Goal: Task Accomplishment & Management: Manage account settings

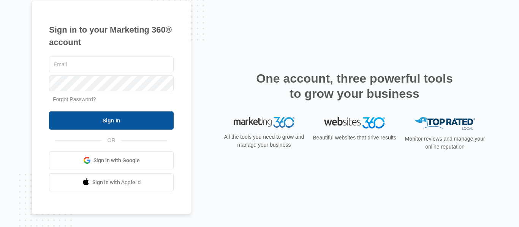
type input "[PERSON_NAME][EMAIL_ADDRESS][DOMAIN_NAME]"
click at [115, 119] on input "Sign In" at bounding box center [111, 121] width 125 height 18
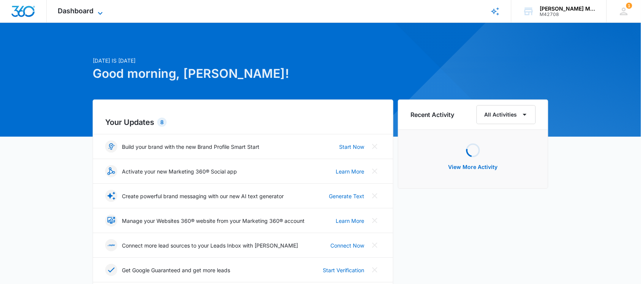
click at [84, 8] on span "Dashboard" at bounding box center [76, 11] width 36 height 8
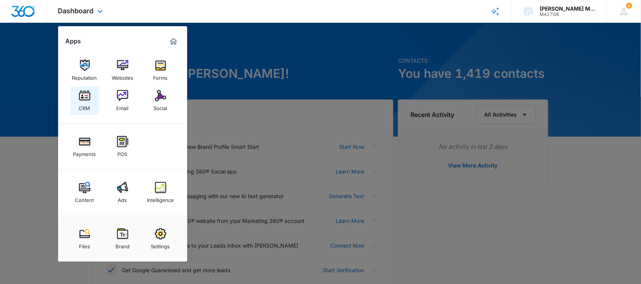
click at [85, 96] on img at bounding box center [84, 95] width 11 height 11
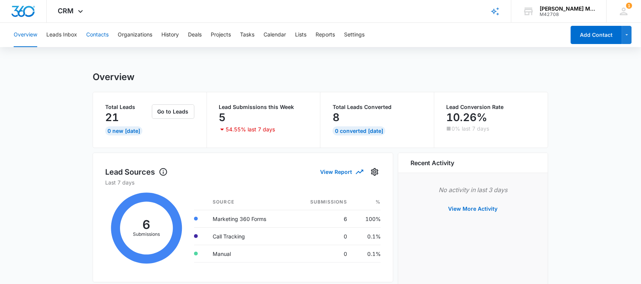
click at [100, 37] on button "Contacts" at bounding box center [97, 35] width 22 height 24
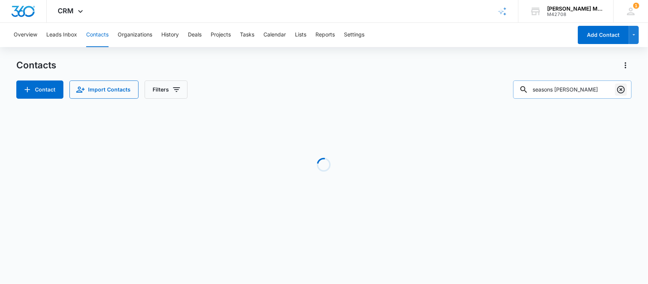
click at [620, 89] on icon "Clear" at bounding box center [621, 89] width 9 height 9
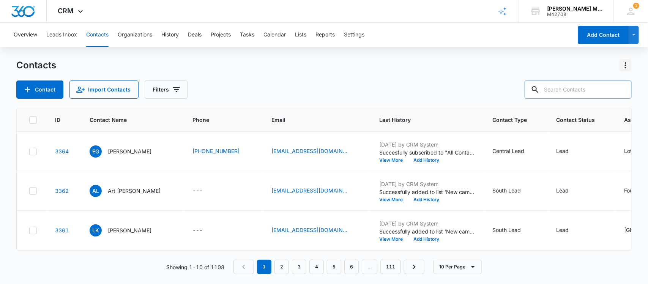
click at [624, 65] on icon "Actions" at bounding box center [625, 65] width 9 height 9
click at [504, 71] on div "Contacts Choose Columns Import Contacts Export All Contacts Customize Contacts" at bounding box center [324, 65] width 616 height 12
click at [593, 29] on button "Add Contact" at bounding box center [603, 35] width 51 height 18
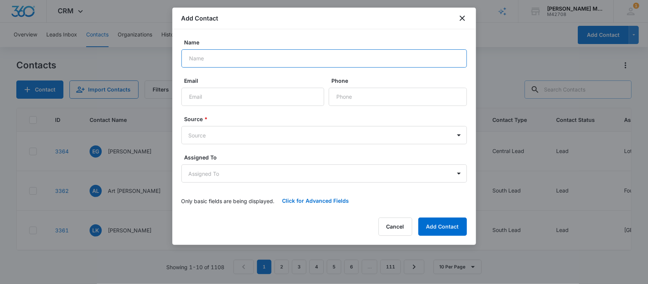
drag, startPoint x: 226, startPoint y: 58, endPoint x: 225, endPoint y: 63, distance: 5.1
click at [226, 62] on input "Name" at bounding box center [324, 58] width 286 height 18
type input "[PERSON_NAME]"
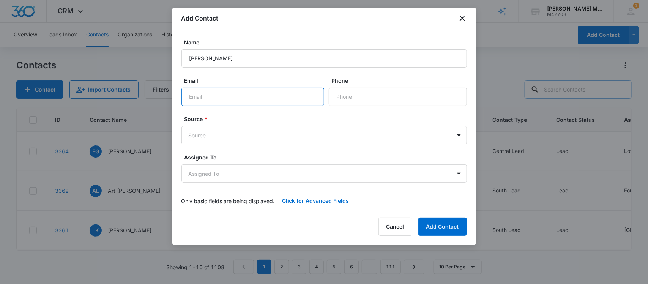
click at [237, 95] on input "Email" at bounding box center [252, 97] width 143 height 18
type input "[EMAIL_ADDRESS][DOMAIN_NAME]"
click at [329, 200] on button "Click for Advanced Fields" at bounding box center [316, 201] width 82 height 18
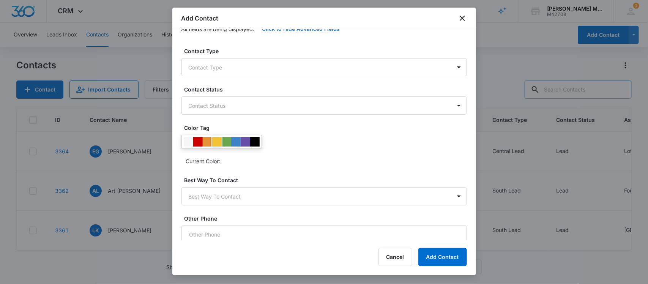
scroll to position [190, 0]
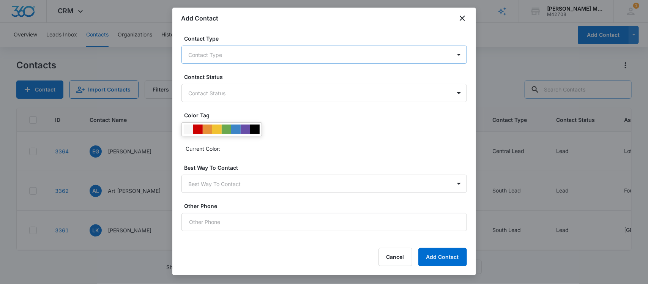
click at [225, 49] on body "CRM Apps Reputation Websites Forms CRM Email Social Payments POS Content Ads In…" at bounding box center [324, 142] width 648 height 284
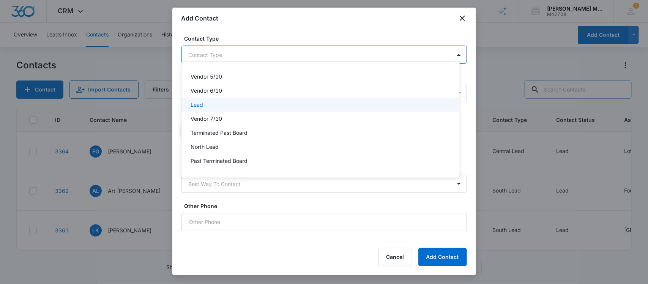
scroll to position [166, 0]
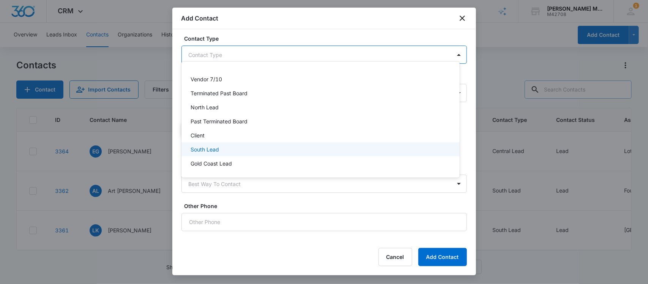
click at [218, 148] on p "South Lead" at bounding box center [205, 149] width 28 height 8
click at [292, 33] on div at bounding box center [324, 142] width 648 height 284
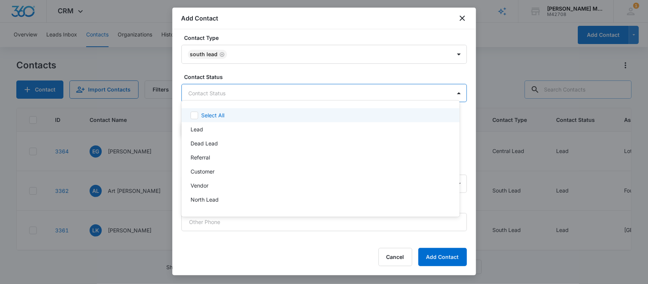
click at [256, 88] on body "CRM Apps Reputation Websites Forms CRM Email Social Payments POS Content Ads In…" at bounding box center [324, 142] width 648 height 284
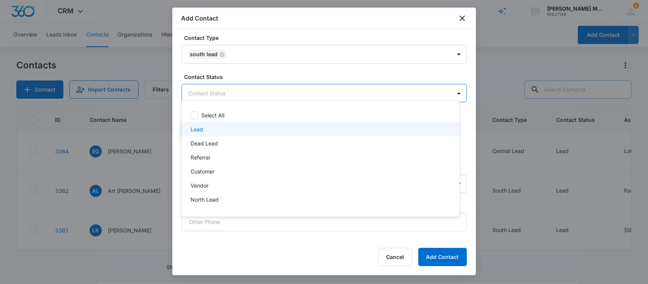
click at [217, 131] on div "Lead" at bounding box center [320, 129] width 259 height 8
click at [174, 217] on div at bounding box center [324, 142] width 648 height 284
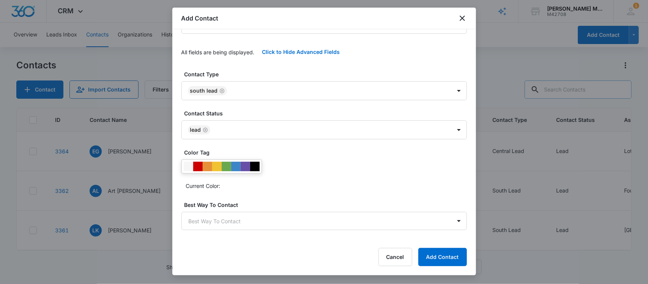
scroll to position [196, 0]
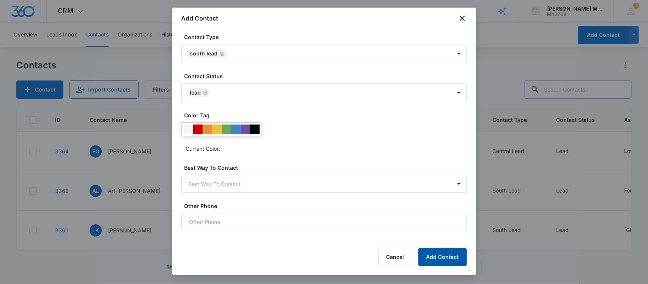
click at [435, 255] on button "Add Contact" at bounding box center [442, 257] width 49 height 18
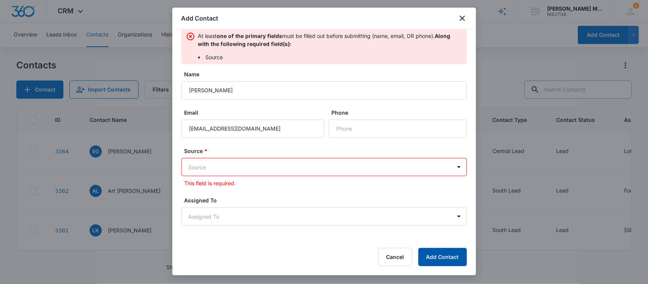
scroll to position [9, 0]
click at [221, 164] on body "CRM Apps Reputation Websites Forms CRM Email Social Payments POS Content Ads In…" at bounding box center [324, 142] width 648 height 284
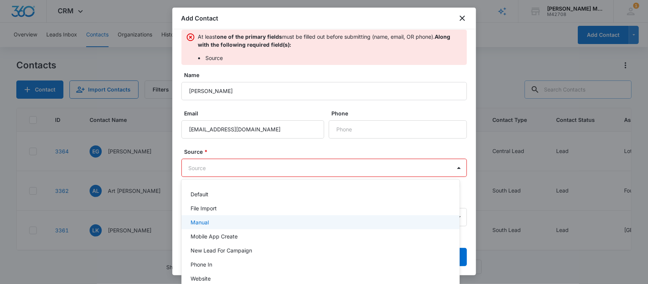
click at [208, 220] on p "Manual" at bounding box center [200, 222] width 18 height 8
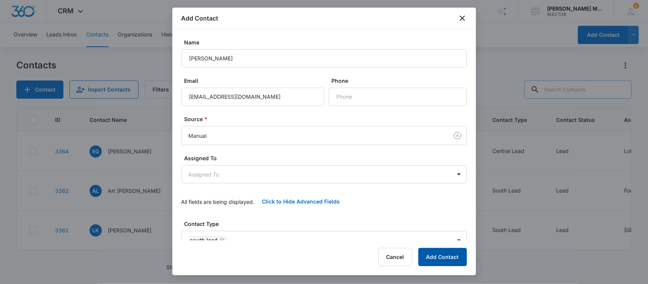
click at [439, 257] on button "Add Contact" at bounding box center [442, 257] width 49 height 18
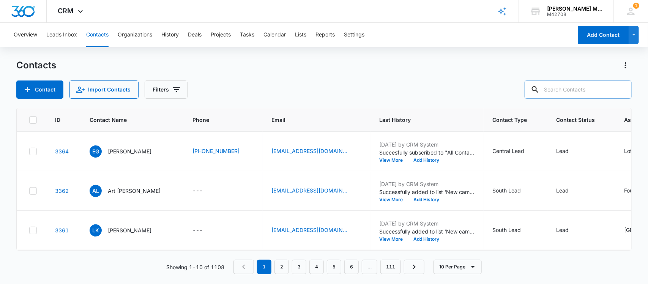
click at [95, 32] on button "Contacts" at bounding box center [97, 35] width 22 height 24
click at [567, 85] on input "text" at bounding box center [578, 89] width 107 height 18
type input "fran"
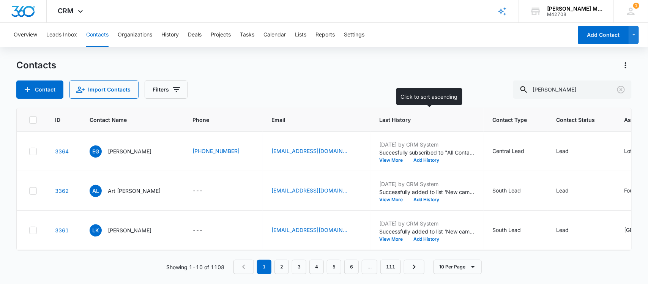
click at [394, 118] on span "Last History" at bounding box center [422, 120] width 84 height 8
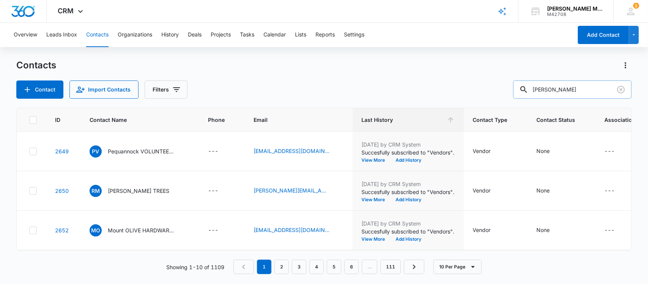
drag, startPoint x: 578, startPoint y: 94, endPoint x: 523, endPoint y: 95, distance: 55.1
click at [523, 95] on input "fran" at bounding box center [572, 89] width 118 height 18
click at [383, 118] on span "Last History" at bounding box center [403, 120] width 82 height 8
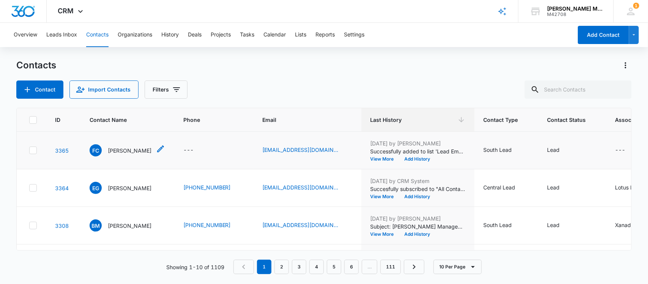
click at [117, 150] on p "[PERSON_NAME]" at bounding box center [130, 151] width 44 height 8
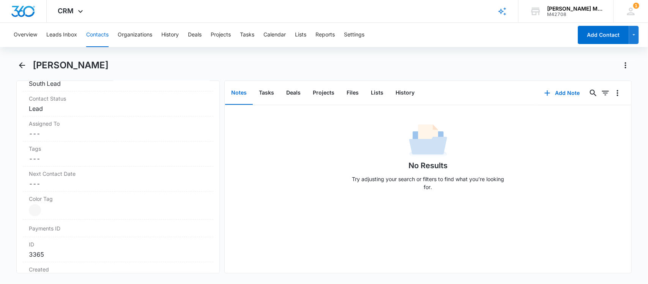
scroll to position [332, 0]
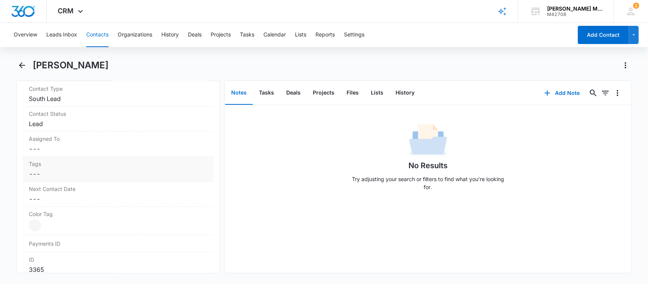
click at [66, 176] on dd "Cancel Save Changes ---" at bounding box center [118, 173] width 179 height 9
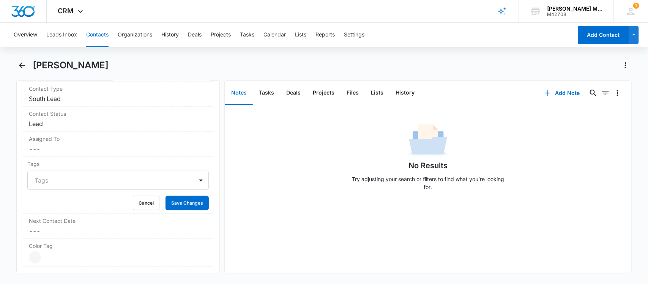
click at [64, 179] on div at bounding box center [114, 180] width 158 height 11
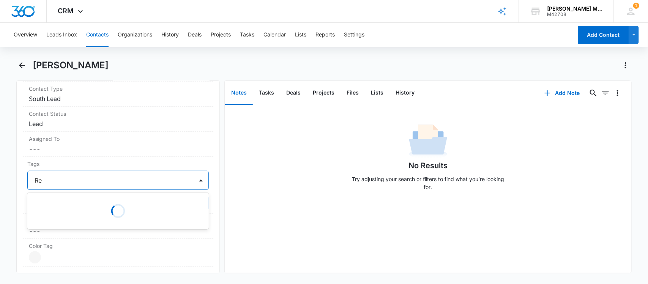
type input "R"
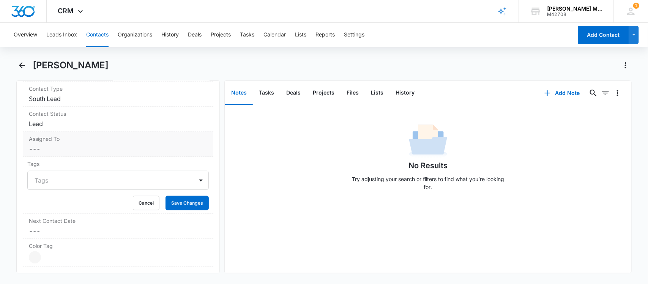
click at [88, 143] on label "Assigned To" at bounding box center [118, 139] width 179 height 8
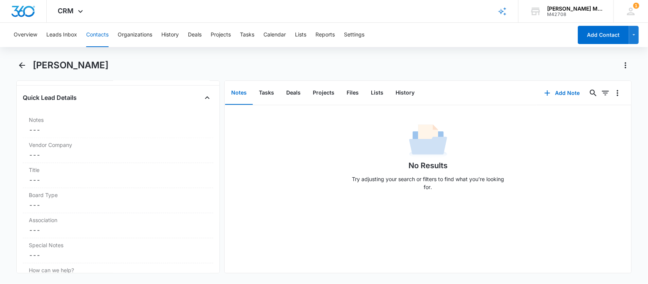
scroll to position [775, 0]
click at [44, 181] on dd "Cancel Save Changes ---" at bounding box center [118, 182] width 179 height 9
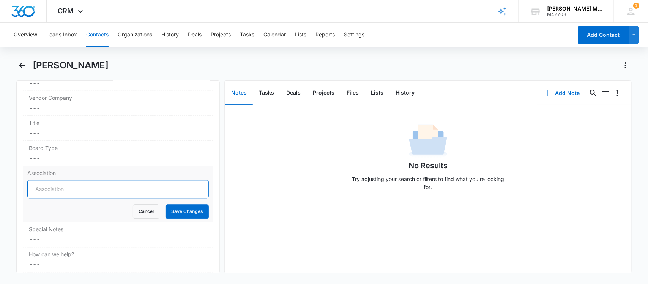
click at [44, 192] on input "Association" at bounding box center [118, 189] width 182 height 18
click at [78, 189] on input "Holiday City- TOms RIver" at bounding box center [118, 189] width 182 height 18
type input "Holiday City- Toms RIver"
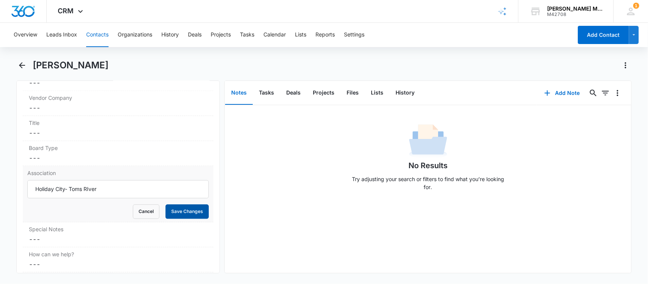
click at [177, 212] on button "Save Changes" at bounding box center [187, 211] width 43 height 14
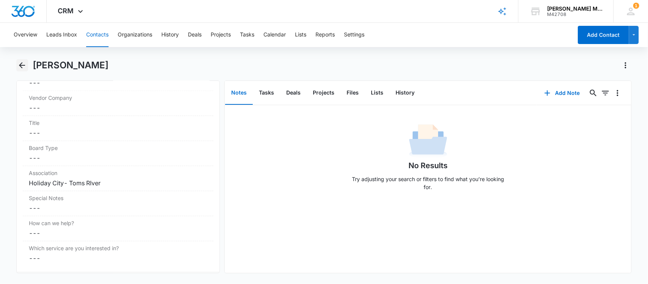
click at [23, 63] on icon "Back" at bounding box center [21, 65] width 9 height 9
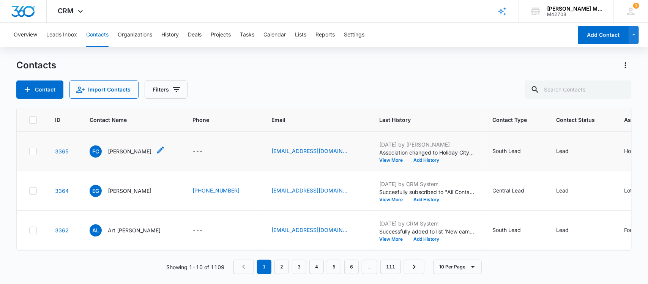
click at [124, 149] on p "[PERSON_NAME]" at bounding box center [130, 151] width 44 height 8
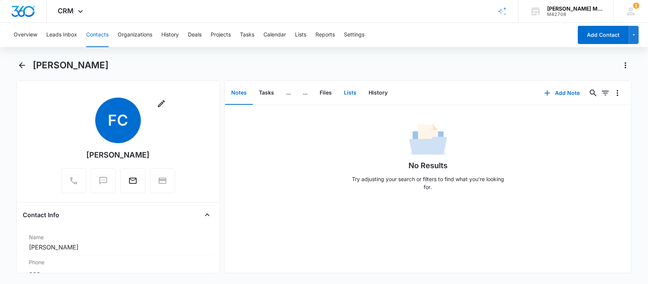
click at [349, 91] on button "Lists" at bounding box center [350, 93] width 25 height 24
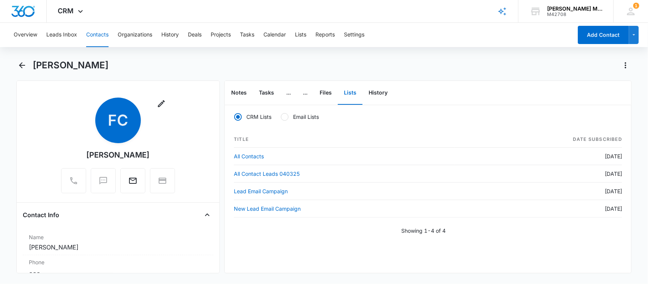
click at [194, 128] on div "Remove FC Fran Corcione" at bounding box center [118, 147] width 191 height 99
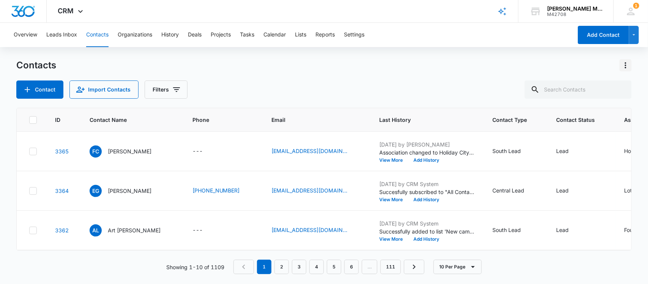
click at [626, 66] on icon "Actions" at bounding box center [626, 65] width 2 height 6
click at [445, 86] on div "Contact Import Contacts Filters" at bounding box center [324, 89] width 616 height 18
click at [33, 151] on icon at bounding box center [33, 151] width 7 height 7
click at [29, 151] on input "checkbox" at bounding box center [29, 151] width 0 height 0
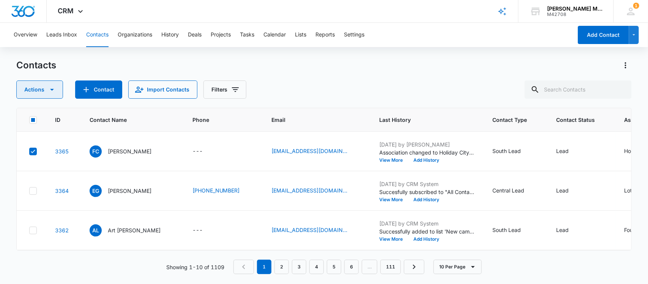
click at [47, 88] on icon "button" at bounding box center [51, 89] width 9 height 9
click at [250, 52] on div "Overview Leads Inbox Contacts Organizations History Deals Projects Tasks Calend…" at bounding box center [324, 153] width 648 height 260
click at [31, 152] on icon at bounding box center [33, 151] width 7 height 7
click at [29, 151] on input "checkbox" at bounding box center [29, 151] width 0 height 0
checkbox input "false"
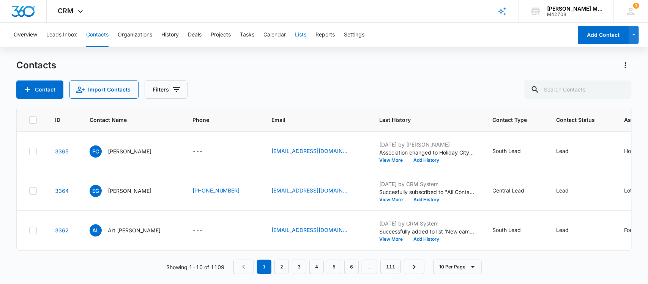
click at [303, 33] on button "Lists" at bounding box center [300, 35] width 11 height 24
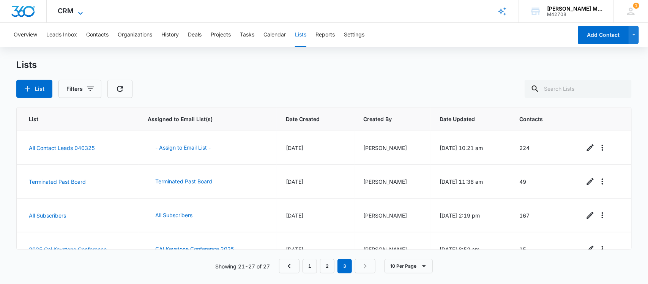
click at [69, 13] on span "CRM" at bounding box center [66, 11] width 16 height 8
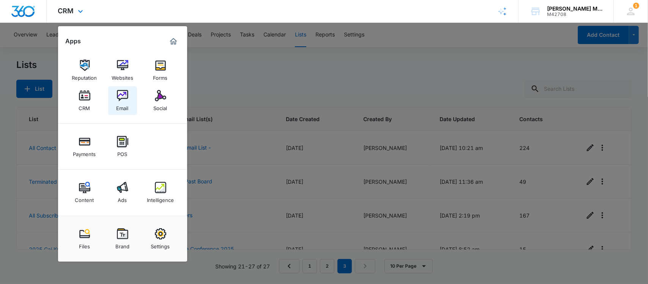
click at [125, 95] on img at bounding box center [122, 95] width 11 height 11
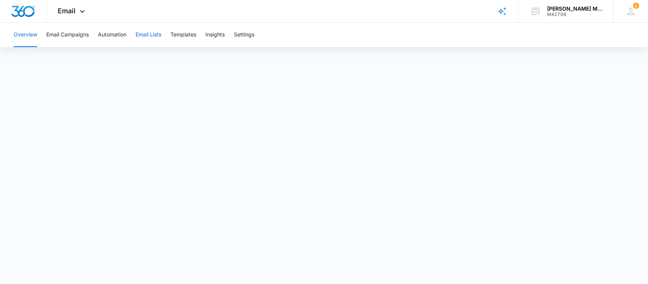
click at [152, 34] on button "Email Lists" at bounding box center [149, 35] width 26 height 24
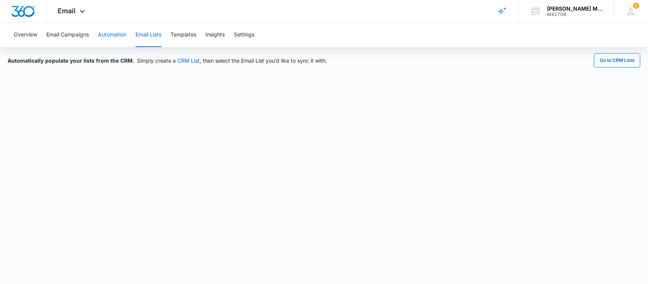
click at [118, 36] on button "Automation" at bounding box center [112, 35] width 28 height 24
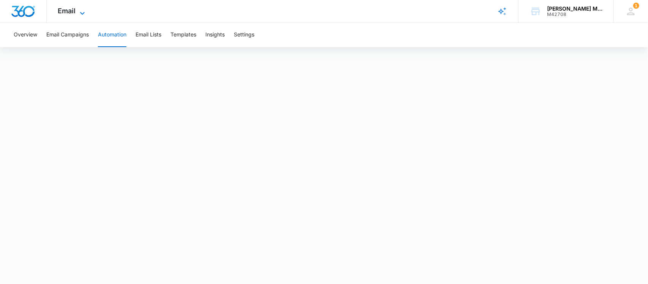
click at [71, 10] on span "Email" at bounding box center [67, 11] width 18 height 8
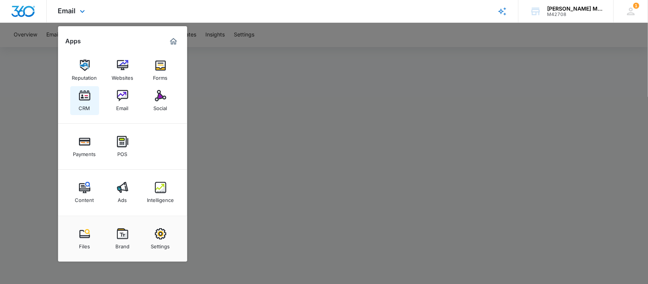
click at [85, 99] on img at bounding box center [84, 95] width 11 height 11
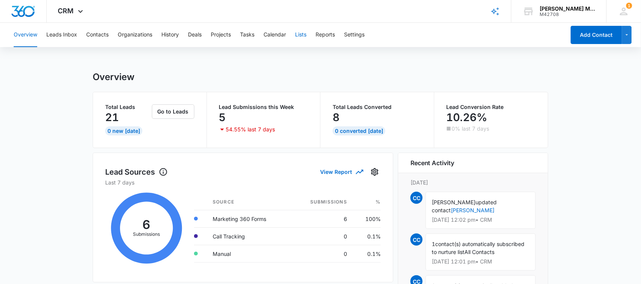
click at [303, 35] on button "Lists" at bounding box center [300, 35] width 11 height 24
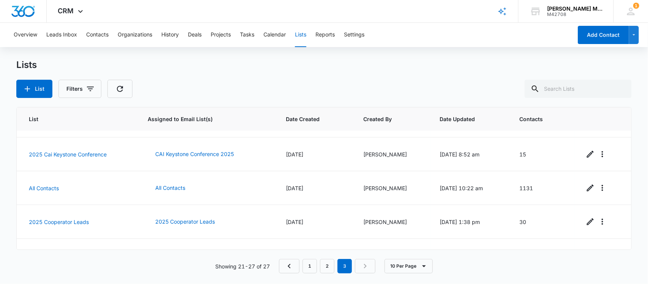
scroll to position [118, 0]
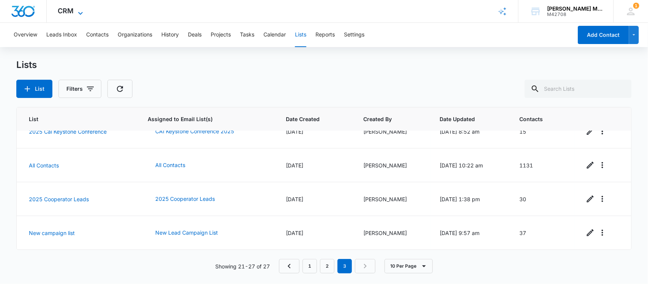
click at [68, 14] on span "CRM" at bounding box center [66, 11] width 16 height 8
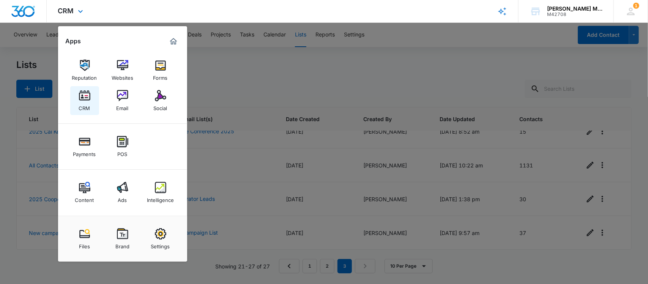
click at [86, 94] on img at bounding box center [84, 95] width 11 height 11
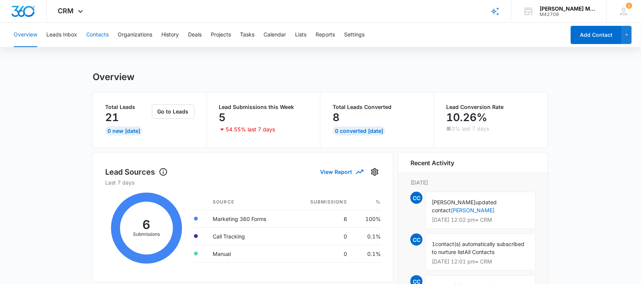
click at [91, 37] on button "Contacts" at bounding box center [97, 35] width 22 height 24
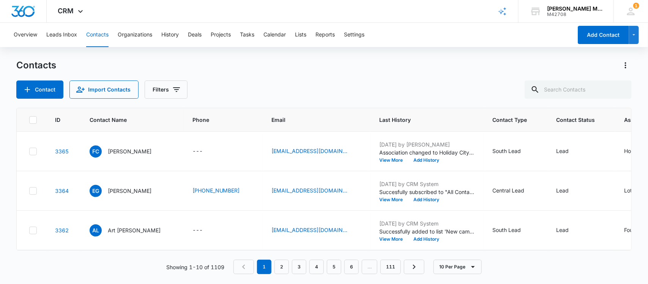
click at [35, 150] on icon at bounding box center [33, 151] width 5 height 3
click at [29, 151] on input "checkbox" at bounding box center [29, 151] width 0 height 0
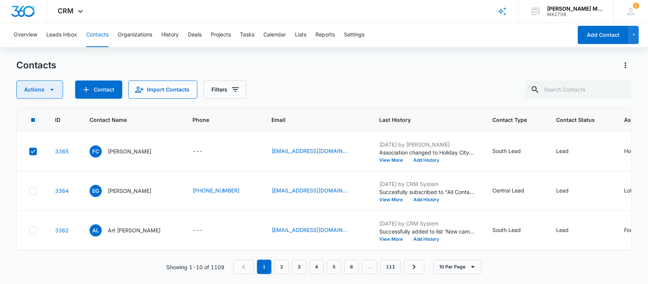
click at [54, 88] on icon "button" at bounding box center [51, 89] width 9 height 9
click at [312, 76] on div "Contacts Actions Export Duplicate Assign Type Assign Status Delete Contact Impo…" at bounding box center [324, 78] width 616 height 39
click at [33, 150] on icon at bounding box center [33, 151] width 7 height 7
click at [29, 151] on input "checkbox" at bounding box center [29, 151] width 0 height 0
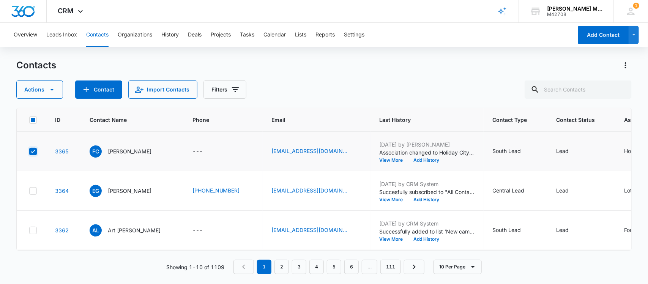
checkbox input "false"
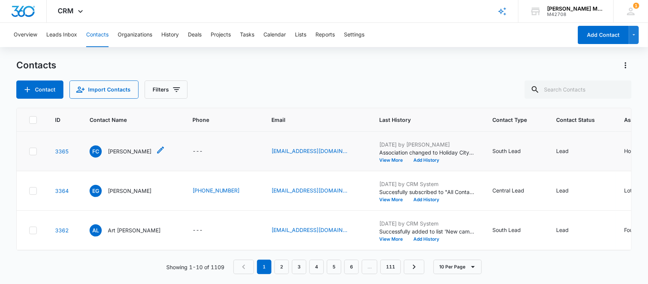
click at [120, 151] on p "[PERSON_NAME]" at bounding box center [130, 151] width 44 height 8
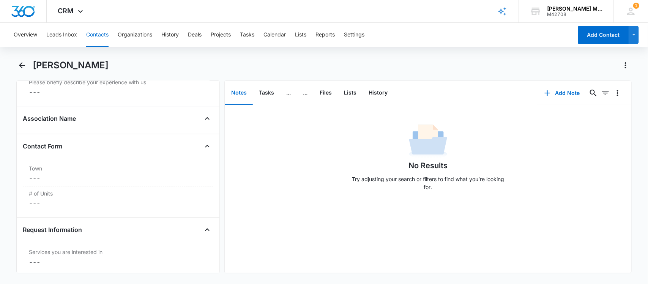
scroll to position [1090, 0]
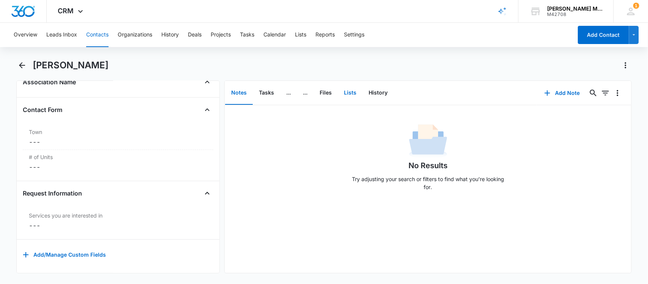
click at [345, 90] on button "Lists" at bounding box center [350, 93] width 25 height 24
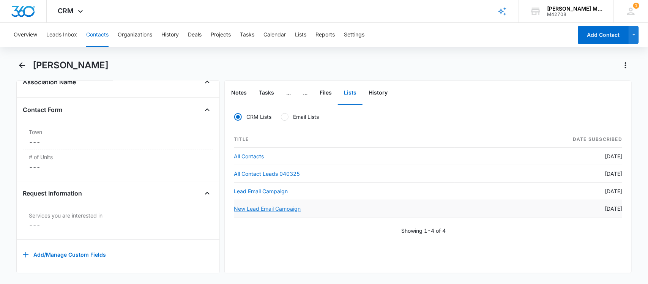
click at [275, 208] on link "New Lead Email Campaign" at bounding box center [267, 208] width 67 height 6
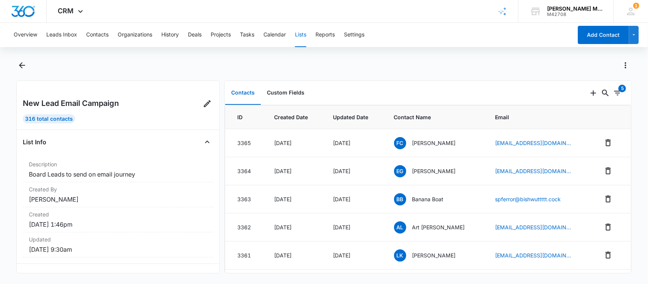
click at [169, 61] on div at bounding box center [332, 65] width 599 height 12
click at [24, 65] on icon "Back" at bounding box center [22, 65] width 6 height 6
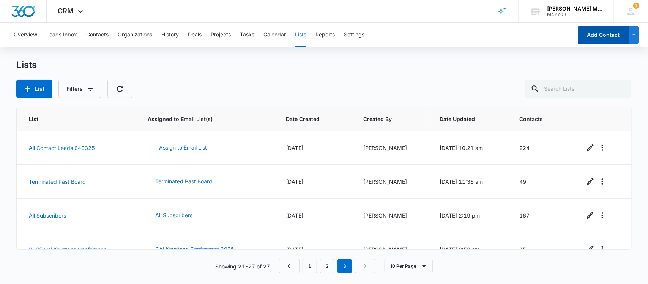
click at [593, 33] on button "Add Contact" at bounding box center [603, 35] width 51 height 18
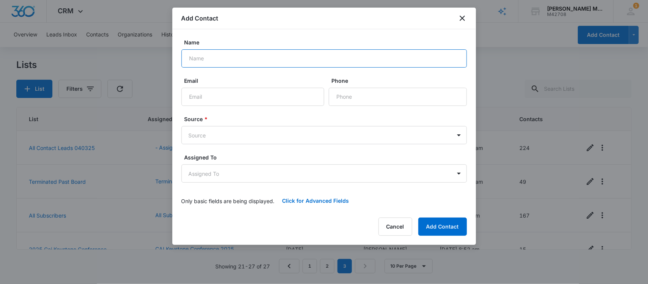
click at [236, 59] on input "Name" at bounding box center [324, 58] width 286 height 18
type input "[PERSON_NAME]"
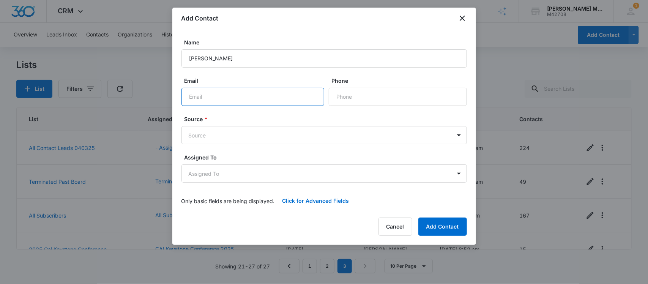
click at [228, 96] on input "Email" at bounding box center [252, 97] width 143 height 18
type input "[EMAIL_ADDRESS][DOMAIN_NAME]"
click at [269, 132] on body "CRM Apps Reputation Websites Forms CRM Email Social Payments POS Content Ads In…" at bounding box center [324, 142] width 648 height 284
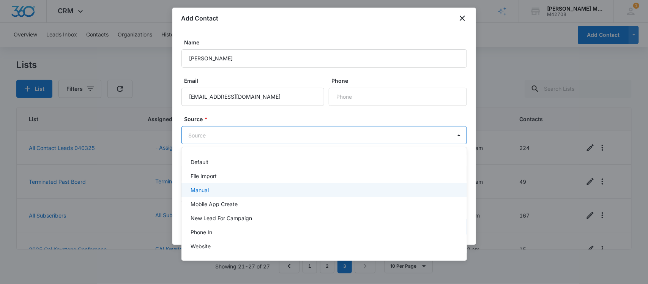
click at [220, 192] on div "Manual" at bounding box center [324, 190] width 266 height 8
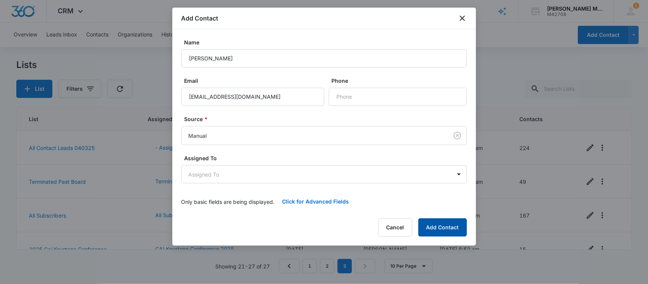
click at [441, 226] on button "Add Contact" at bounding box center [442, 227] width 49 height 18
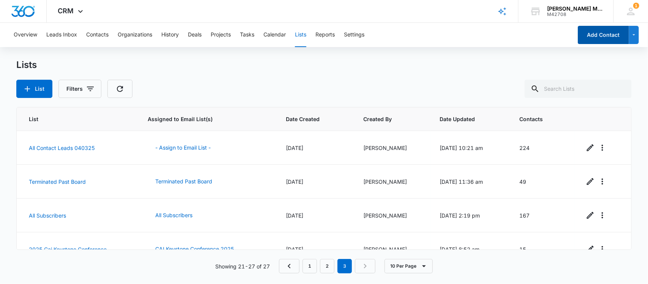
click at [597, 35] on button "Add Contact" at bounding box center [603, 35] width 51 height 18
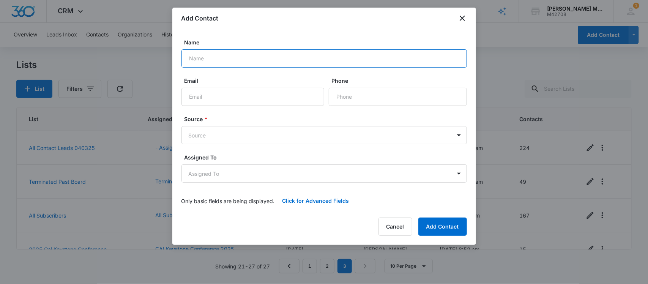
click at [241, 62] on input "Name" at bounding box center [324, 58] width 286 height 18
type input "[PERSON_NAME]"
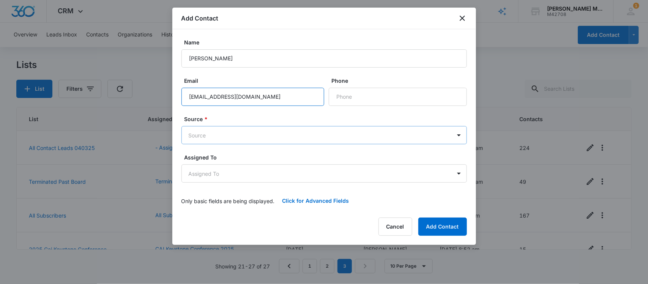
type input "[EMAIL_ADDRESS][DOMAIN_NAME]"
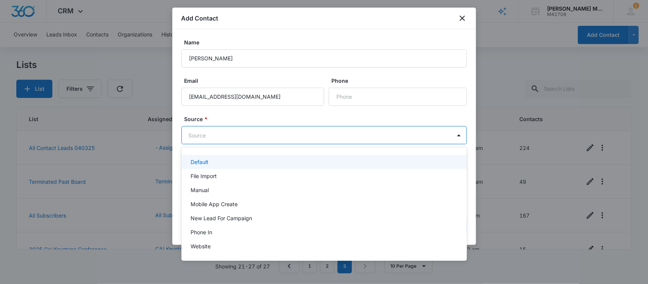
click at [266, 135] on body "CRM Apps Reputation Websites Forms CRM Email Social Payments POS Content Ads In…" at bounding box center [324, 142] width 648 height 284
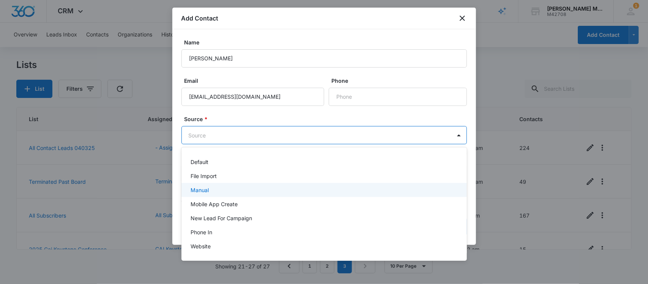
click at [230, 187] on div "Manual" at bounding box center [324, 190] width 266 height 8
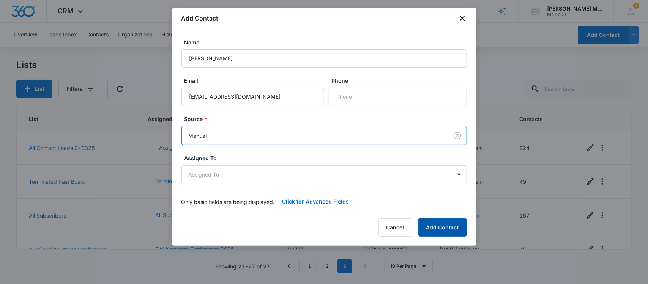
click at [443, 226] on button "Add Contact" at bounding box center [442, 227] width 49 height 18
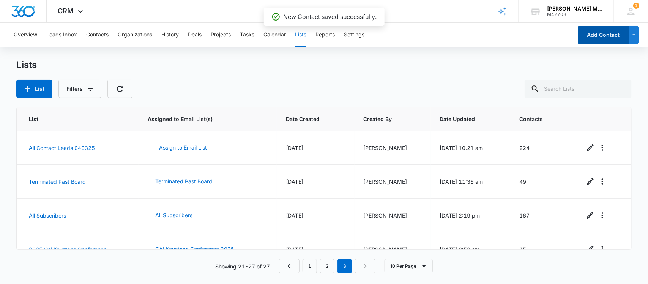
click at [603, 31] on button "Add Contact" at bounding box center [603, 35] width 51 height 18
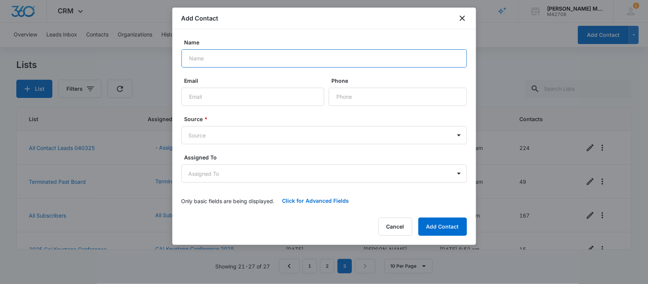
click at [263, 60] on input "Name" at bounding box center [324, 58] width 286 height 18
type input "Sal Mangano"
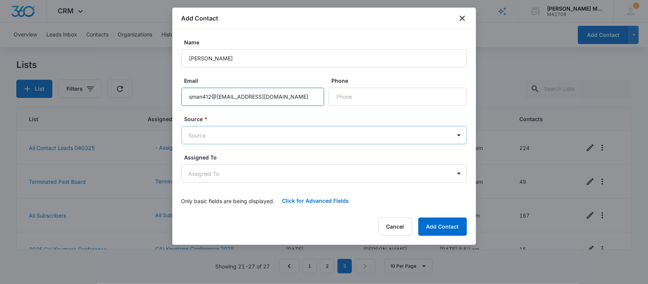
type input "sman412@hcb@gmail.com"
click at [258, 130] on body "CRM Apps Reputation Websites Forms CRM Email Social Payments POS Content Ads In…" at bounding box center [324, 142] width 648 height 284
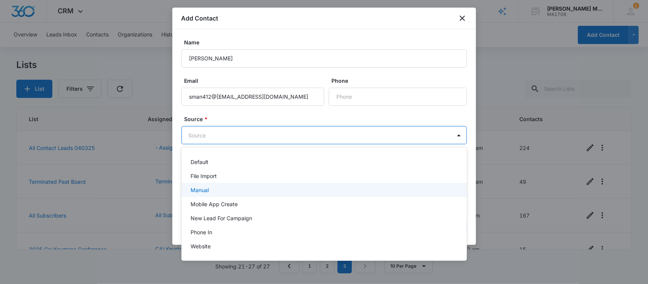
click at [208, 188] on p "Manual" at bounding box center [200, 190] width 18 height 8
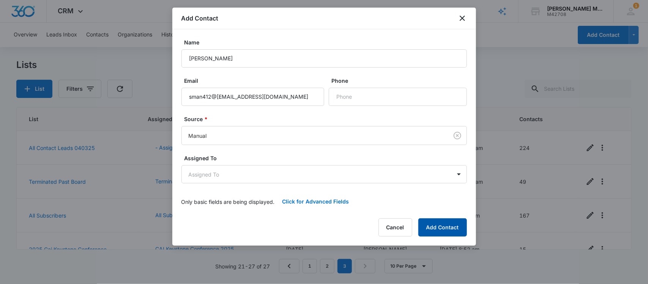
click at [443, 226] on button "Add Contact" at bounding box center [442, 227] width 49 height 18
click at [462, 16] on icon "close" at bounding box center [462, 18] width 9 height 9
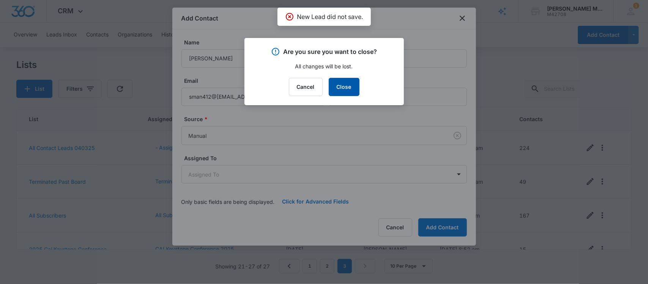
click at [341, 84] on button "Close" at bounding box center [344, 87] width 31 height 18
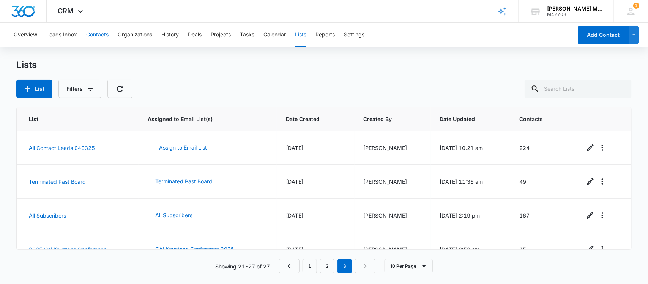
click at [97, 36] on button "Contacts" at bounding box center [97, 35] width 22 height 24
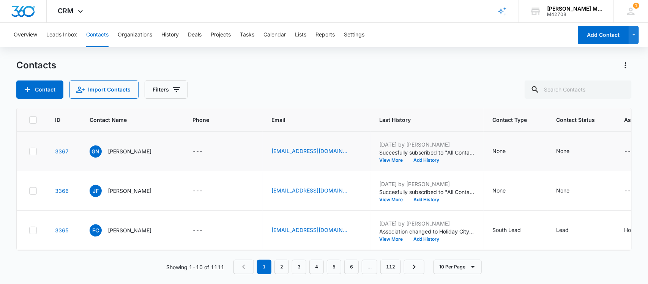
click at [35, 149] on icon at bounding box center [33, 151] width 7 height 7
click at [29, 151] on input "checkbox" at bounding box center [29, 151] width 0 height 0
checkbox input "true"
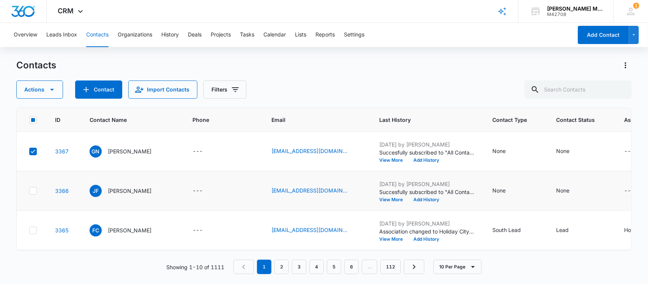
click at [33, 191] on icon at bounding box center [33, 190] width 5 height 3
click at [29, 191] on input "checkbox" at bounding box center [29, 191] width 0 height 0
checkbox input "true"
click at [226, 86] on button "Filters" at bounding box center [224, 89] width 43 height 18
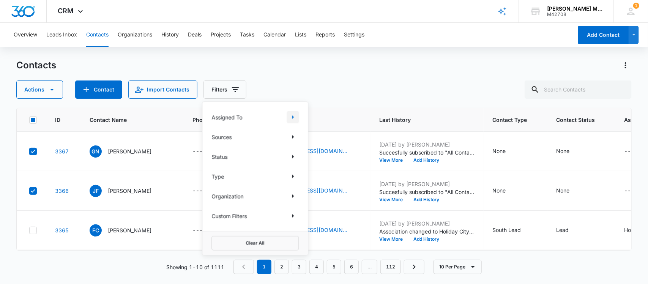
click at [294, 116] on icon "Show Assigned To filters" at bounding box center [293, 117] width 9 height 9
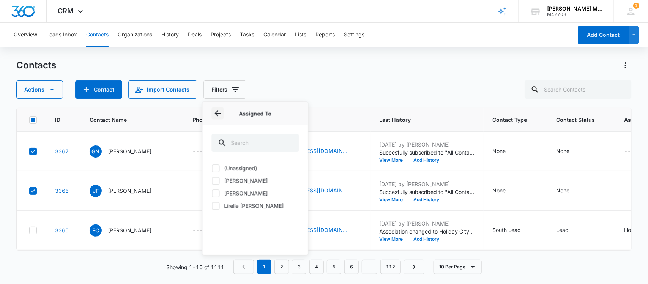
click at [216, 114] on icon "Back" at bounding box center [218, 113] width 6 height 6
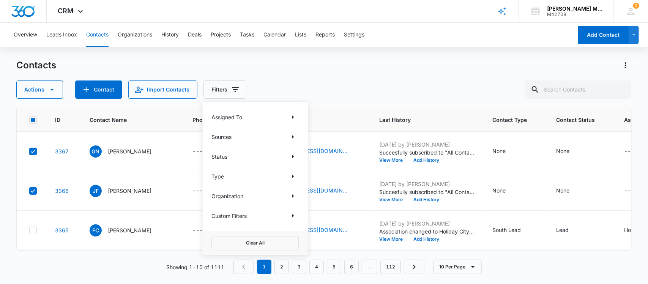
click at [283, 66] on div "Contacts" at bounding box center [324, 65] width 616 height 12
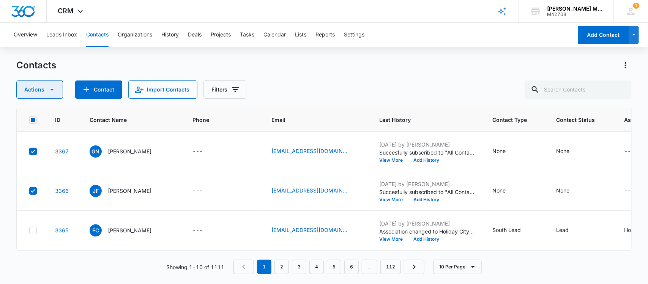
click at [49, 88] on icon "button" at bounding box center [51, 89] width 9 height 9
click at [274, 65] on div "Contacts" at bounding box center [324, 65] width 616 height 12
click at [33, 152] on icon at bounding box center [33, 151] width 5 height 3
click at [29, 151] on input "checkbox" at bounding box center [29, 151] width 0 height 0
checkbox input "false"
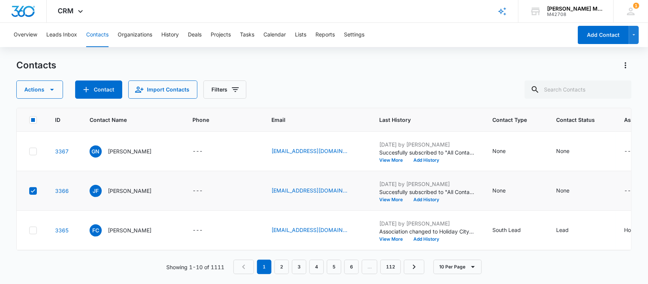
click at [35, 192] on icon at bounding box center [33, 191] width 7 height 7
click at [29, 191] on input "checkbox" at bounding box center [29, 191] width 0 height 0
checkbox input "false"
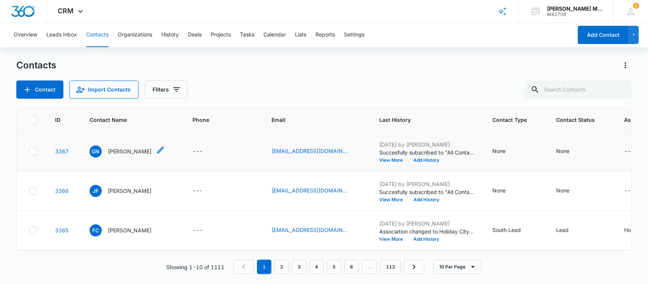
click at [120, 151] on p "[PERSON_NAME]" at bounding box center [130, 151] width 44 height 8
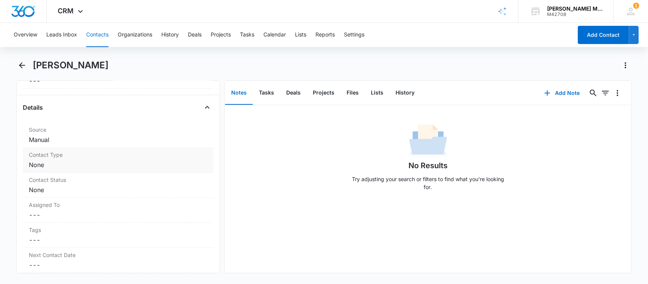
scroll to position [237, 0]
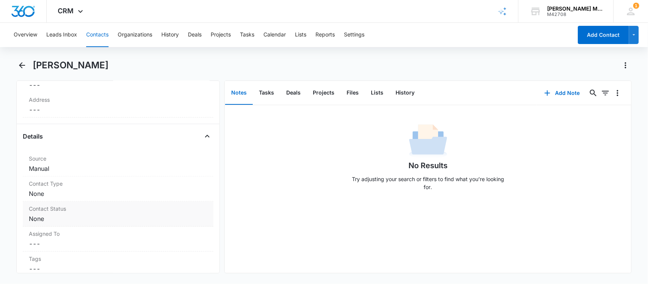
click at [54, 221] on dd "Cancel Save Changes None" at bounding box center [118, 218] width 179 height 9
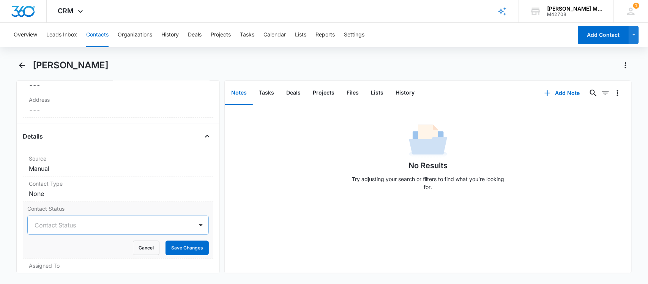
click at [55, 227] on div at bounding box center [109, 225] width 149 height 11
click at [113, 173] on dd "Cancel Save Changes Manual" at bounding box center [118, 168] width 179 height 9
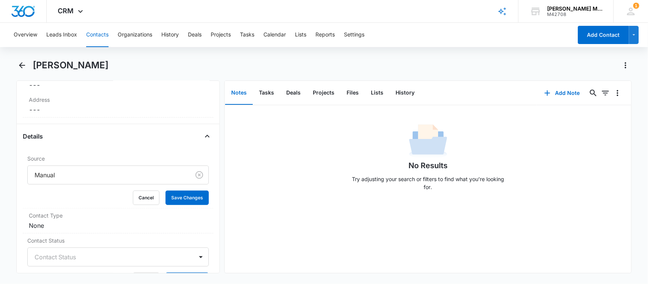
click at [293, 136] on div "No Results Try adjusting your search or filters to find what you’re looking for." at bounding box center [428, 159] width 407 height 75
click at [46, 227] on dd "Cancel Save Changes None" at bounding box center [118, 225] width 179 height 9
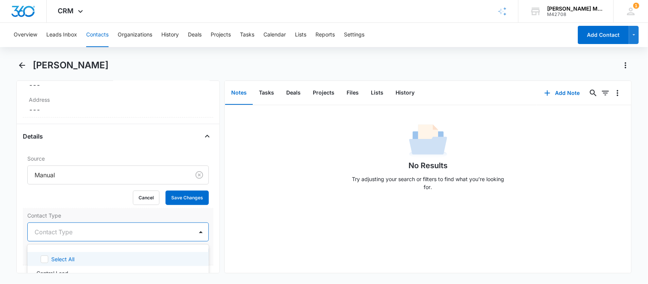
click at [46, 227] on div "Contact Type" at bounding box center [111, 232] width 166 height 18
type input "Holiday City"
drag, startPoint x: 76, startPoint y: 230, endPoint x: 20, endPoint y: 235, distance: 56.3
click at [25, 235] on div "Contact Type Contact Type Cancel Save Changes" at bounding box center [118, 236] width 191 height 57
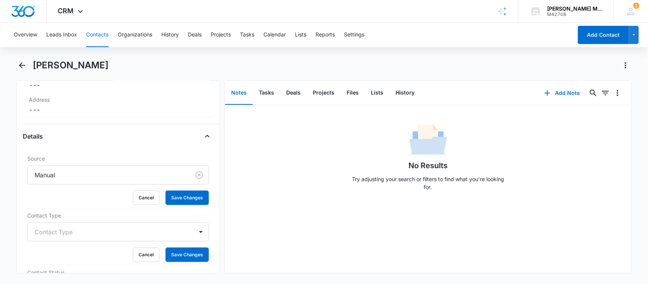
click at [19, 235] on div "Remove GN Gil Nizza Contact Info Name Cancel Save Changes Gil Nizza Phone Cance…" at bounding box center [118, 176] width 204 height 193
click at [63, 232] on div at bounding box center [109, 232] width 149 height 11
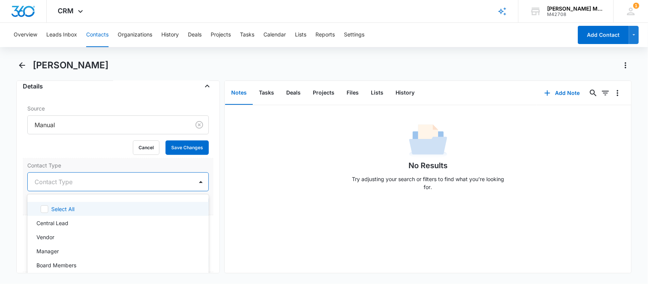
scroll to position [332, 0]
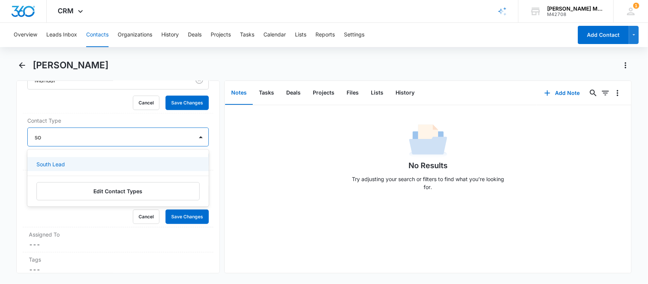
type input "sou"
click at [55, 161] on p "South Lead" at bounding box center [50, 164] width 28 height 8
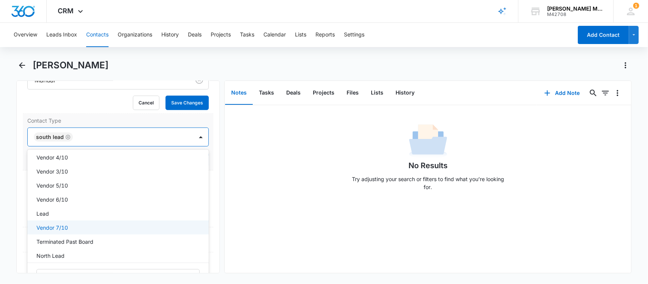
scroll to position [142, 0]
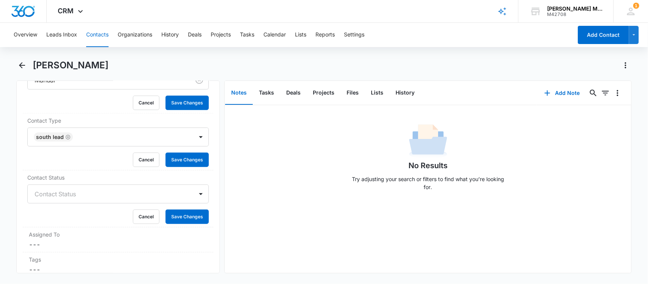
click at [249, 185] on div "No Results Try adjusting your search or filters to find what you’re looking for." at bounding box center [428, 159] width 407 height 75
click at [109, 194] on div at bounding box center [109, 194] width 149 height 11
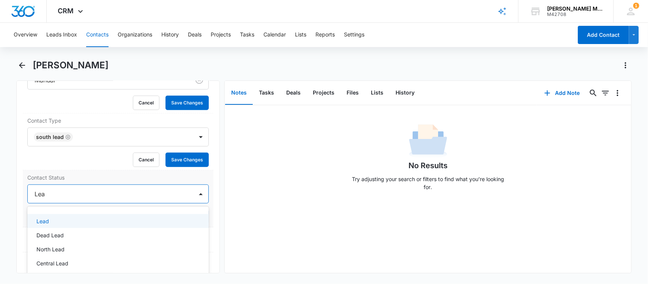
type input "Lead"
click at [71, 219] on div "Lead" at bounding box center [117, 221] width 162 height 8
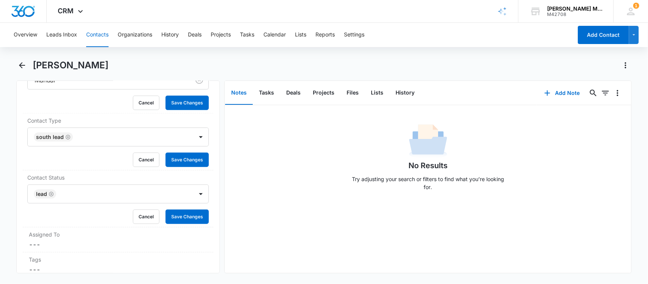
click at [283, 209] on div "No Results Try adjusting your search or filters to find what you’re looking for." at bounding box center [428, 189] width 407 height 168
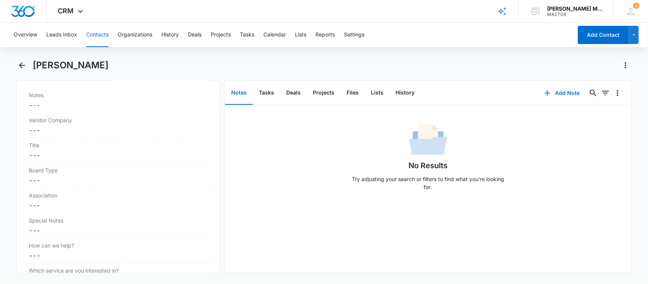
scroll to position [807, 0]
click at [60, 185] on dd "Cancel Save Changes ---" at bounding box center [118, 182] width 179 height 9
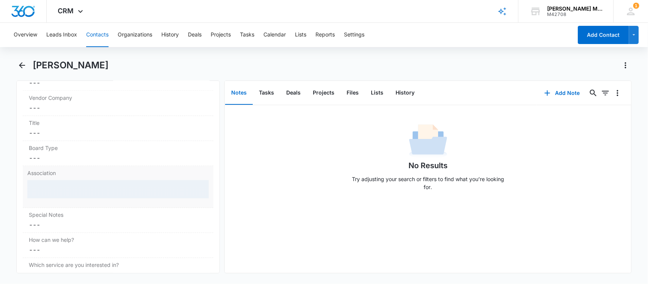
click at [60, 185] on div at bounding box center [118, 189] width 182 height 18
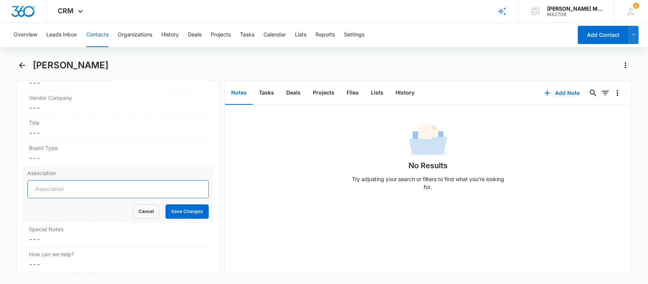
click at [59, 188] on input "Association" at bounding box center [118, 189] width 182 height 18
type input "Holiday City- Toms RIver"
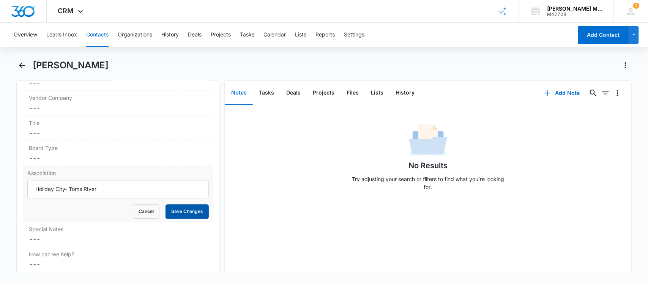
click at [175, 213] on button "Save Changes" at bounding box center [187, 211] width 43 height 14
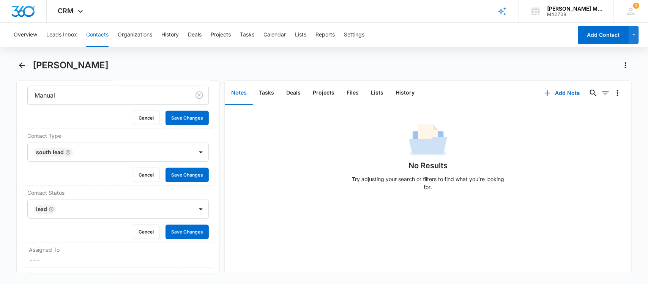
scroll to position [142, 0]
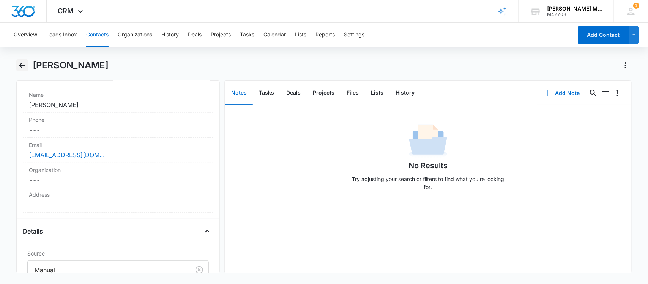
click at [18, 67] on icon "Back" at bounding box center [21, 65] width 9 height 9
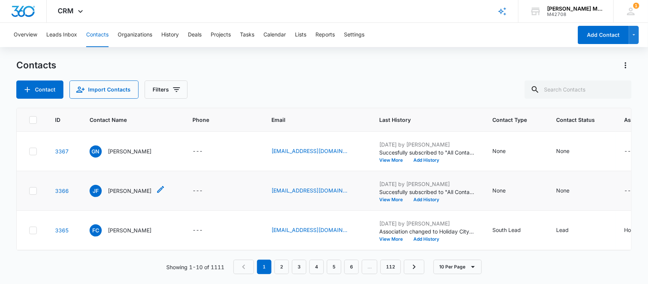
click at [119, 190] on p "[PERSON_NAME]" at bounding box center [130, 191] width 44 height 8
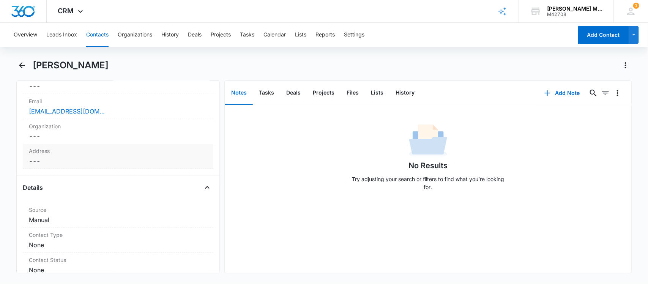
scroll to position [190, 0]
click at [55, 231] on label "Contact Type" at bounding box center [118, 231] width 179 height 8
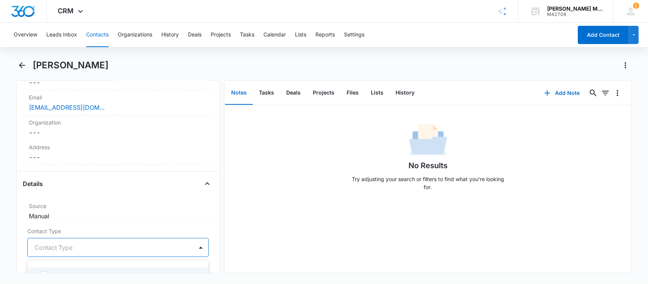
click at [57, 240] on div "Contact Type" at bounding box center [111, 247] width 166 height 18
type input "south"
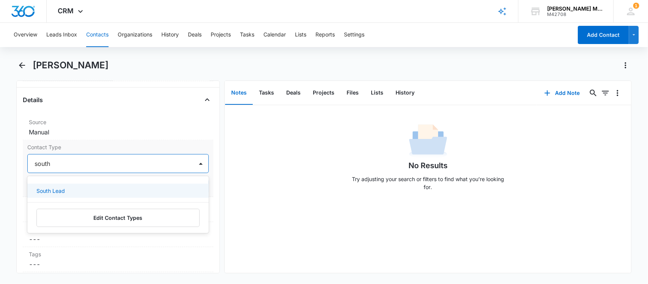
scroll to position [285, 0]
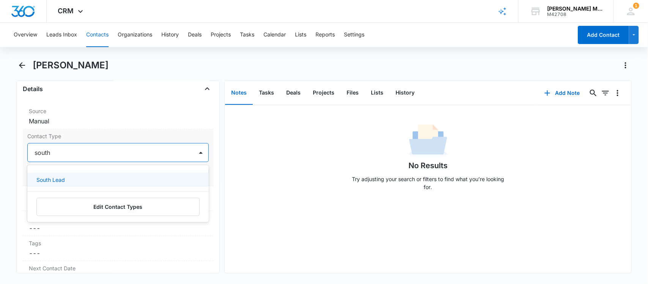
click at [63, 183] on p "South Lead" at bounding box center [50, 180] width 28 height 8
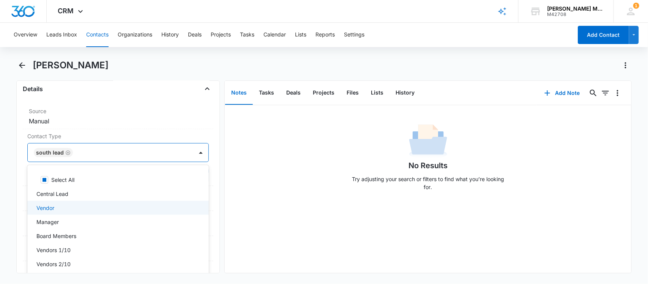
click at [251, 208] on div "No Results Try adjusting your search or filters to find what you’re looking for." at bounding box center [428, 189] width 407 height 168
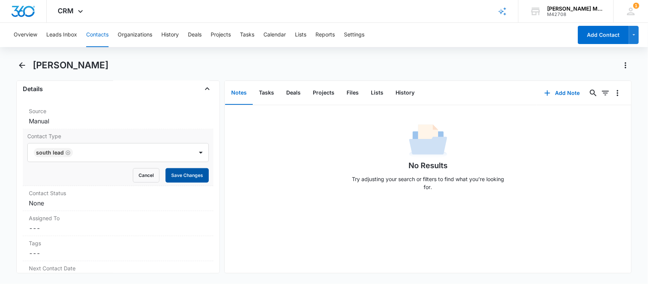
click at [179, 179] on button "Save Changes" at bounding box center [187, 175] width 43 height 14
click at [66, 205] on dd "Cancel Save Changes None" at bounding box center [118, 203] width 179 height 9
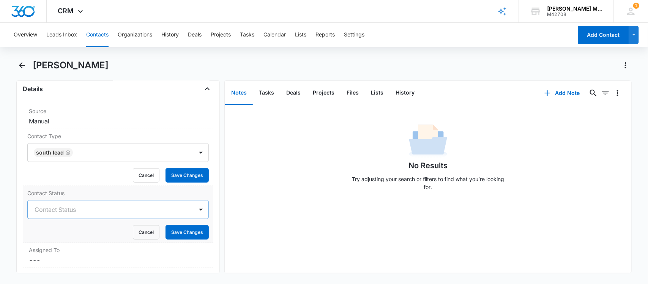
click at [64, 210] on div at bounding box center [109, 209] width 149 height 11
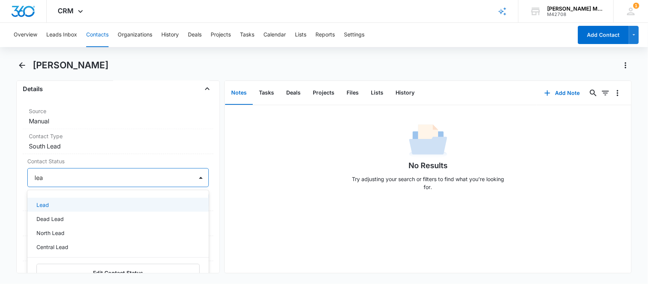
type input "lead"
click at [65, 204] on div "Lead" at bounding box center [117, 205] width 162 height 8
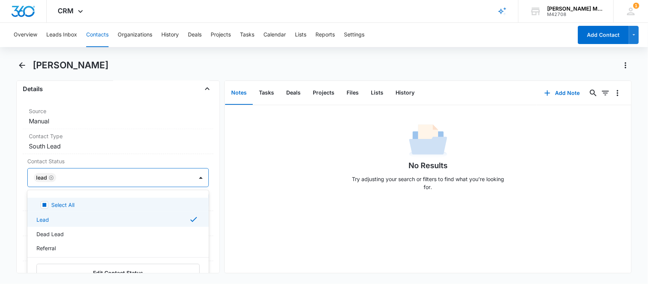
click at [276, 208] on div "No Results Try adjusting your search or filters to find what you’re looking for." at bounding box center [428, 189] width 407 height 168
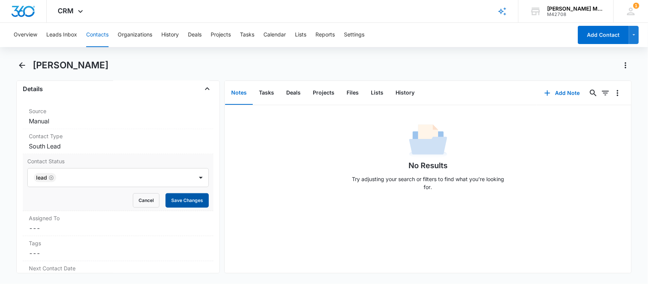
click at [180, 202] on button "Save Changes" at bounding box center [187, 200] width 43 height 14
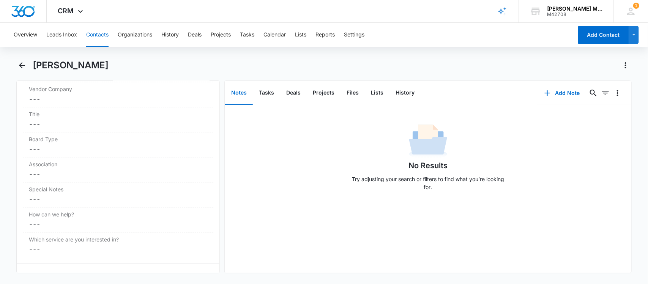
scroll to position [726, 0]
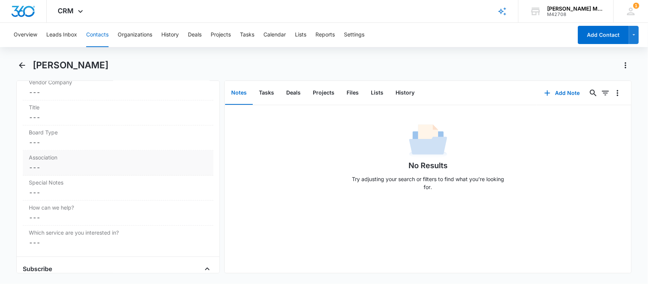
click at [66, 166] on dd "Cancel Save Changes ---" at bounding box center [118, 167] width 179 height 9
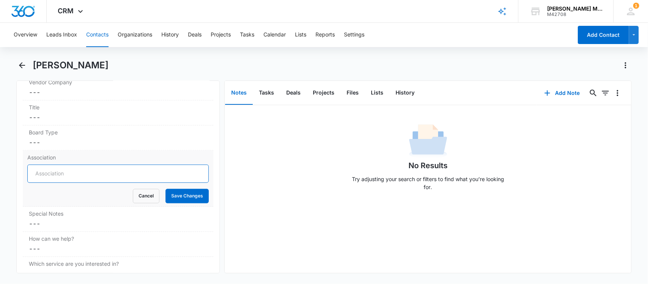
click at [66, 181] on input "Association" at bounding box center [118, 174] width 182 height 18
type input "Holiday City- Toms RIver"
click at [180, 198] on button "Save Changes" at bounding box center [187, 196] width 43 height 14
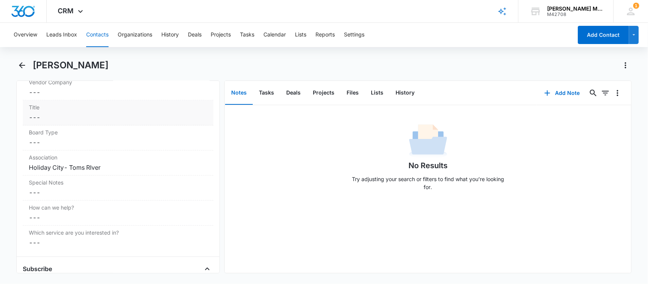
click at [147, 103] on div "Title Cancel Save Changes ---" at bounding box center [118, 113] width 191 height 25
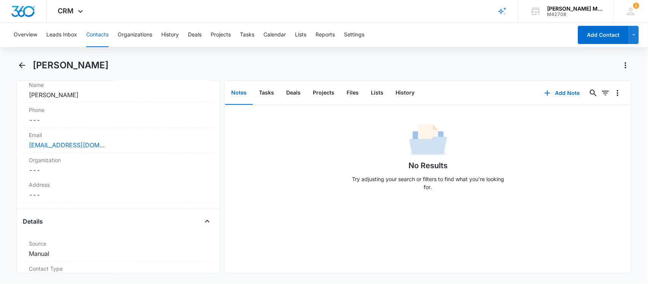
scroll to position [109, 0]
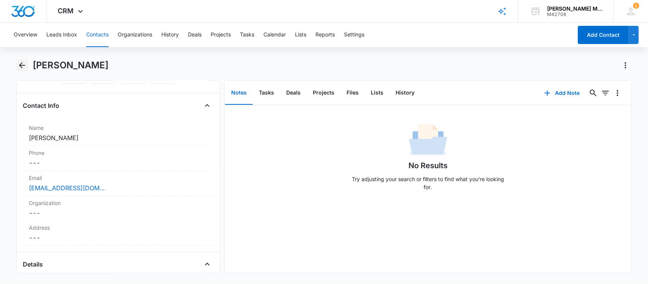
click at [19, 63] on icon "Back" at bounding box center [21, 65] width 9 height 9
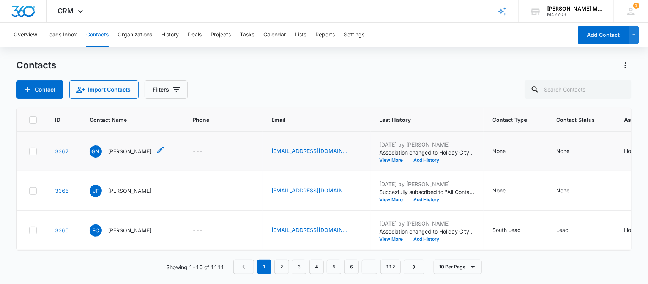
click at [123, 151] on p "[PERSON_NAME]" at bounding box center [130, 151] width 44 height 8
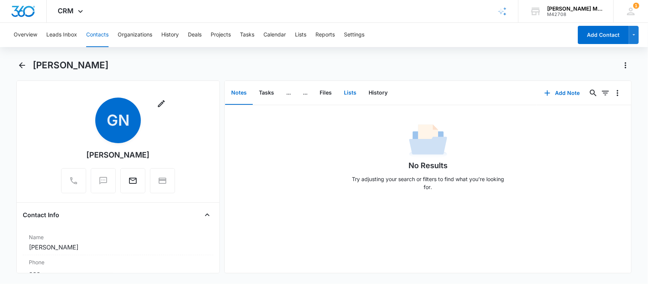
click at [351, 91] on button "Lists" at bounding box center [350, 93] width 25 height 24
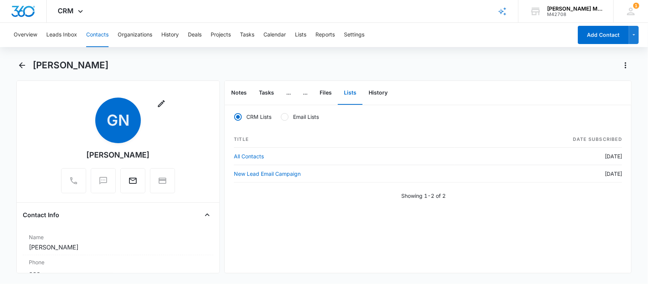
click at [287, 115] on div at bounding box center [285, 117] width 8 height 8
click at [281, 117] on input "Email Lists" at bounding box center [281, 117] width 0 height 0
radio input "false"
radio input "true"
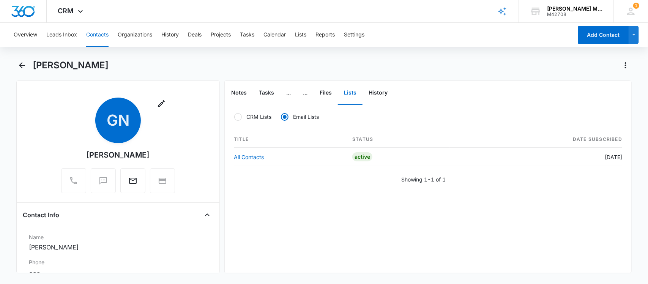
click at [317, 198] on div "CRM Lists Email Lists Title Status Date Subscribed All Contacts Active Aug 13, …" at bounding box center [428, 189] width 407 height 168
click at [19, 65] on icon "Back" at bounding box center [22, 65] width 6 height 6
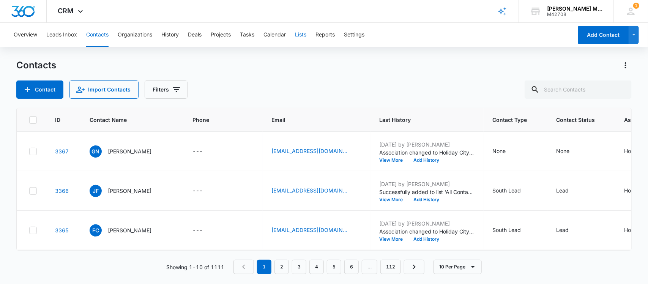
click at [304, 35] on button "Lists" at bounding box center [300, 35] width 11 height 24
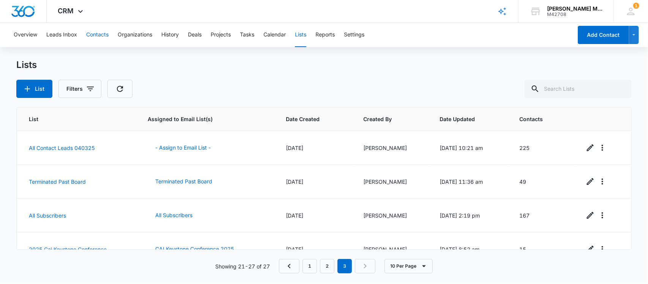
click at [99, 33] on button "Contacts" at bounding box center [97, 35] width 22 height 24
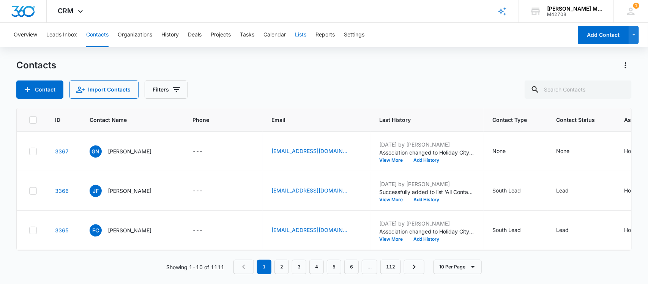
click at [304, 33] on button "Lists" at bounding box center [300, 35] width 11 height 24
click at [120, 150] on p "[PERSON_NAME]" at bounding box center [130, 151] width 44 height 8
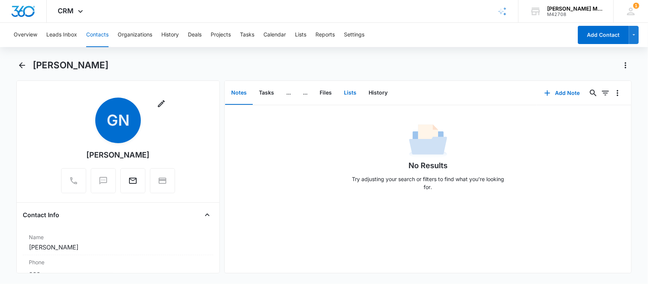
click at [350, 90] on button "Lists" at bounding box center [350, 93] width 25 height 24
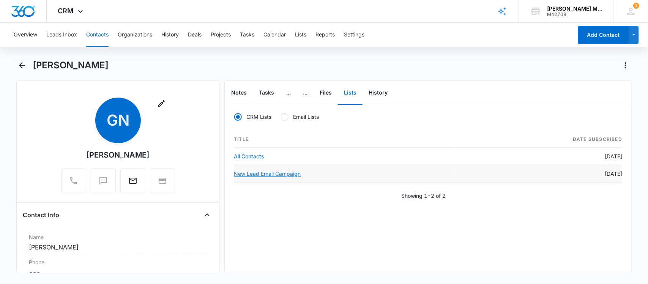
click at [274, 173] on link "New Lead Email Campaign" at bounding box center [267, 173] width 67 height 6
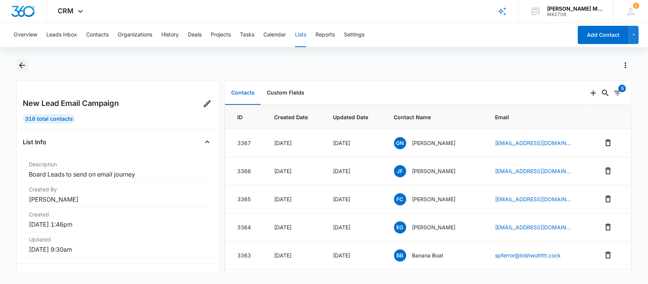
click at [21, 65] on icon "Back" at bounding box center [22, 65] width 6 height 6
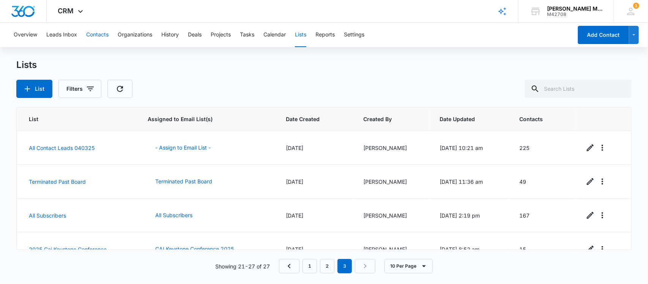
click at [94, 32] on button "Contacts" at bounding box center [97, 35] width 22 height 24
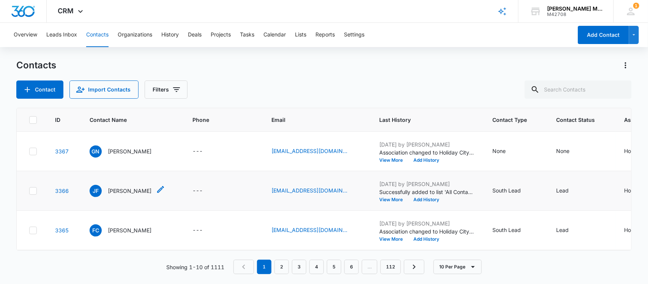
click at [121, 191] on p "[PERSON_NAME]" at bounding box center [130, 191] width 44 height 8
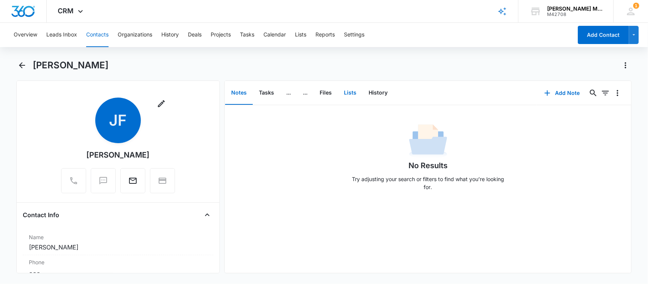
click at [353, 92] on button "Lists" at bounding box center [350, 93] width 25 height 24
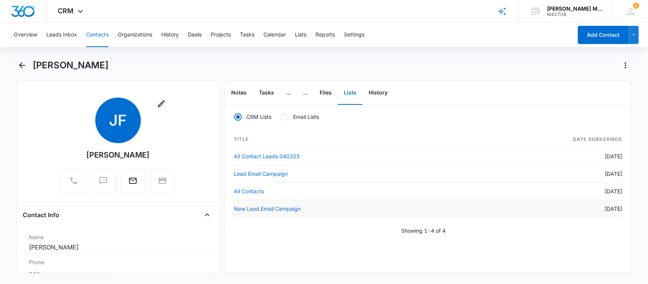
drag, startPoint x: 271, startPoint y: 205, endPoint x: 291, endPoint y: 204, distance: 19.8
click at [272, 205] on td "New Lead Email Campaign" at bounding box center [344, 208] width 221 height 17
click at [297, 208] on link "New Lead Email Campaign" at bounding box center [267, 208] width 67 height 6
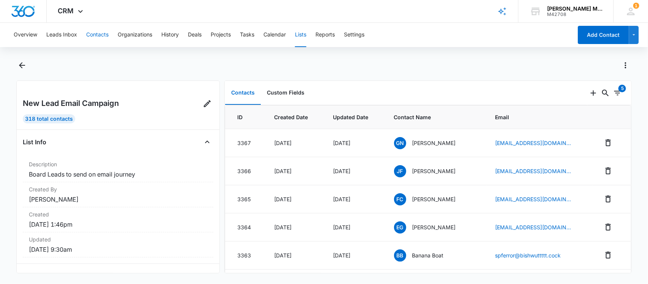
click at [97, 32] on button "Contacts" at bounding box center [97, 35] width 22 height 24
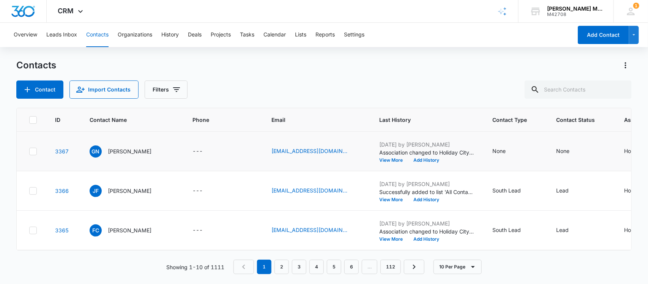
click at [35, 151] on icon at bounding box center [33, 151] width 7 height 7
click at [29, 151] on input "checkbox" at bounding box center [29, 151] width 0 height 0
checkbox input "true"
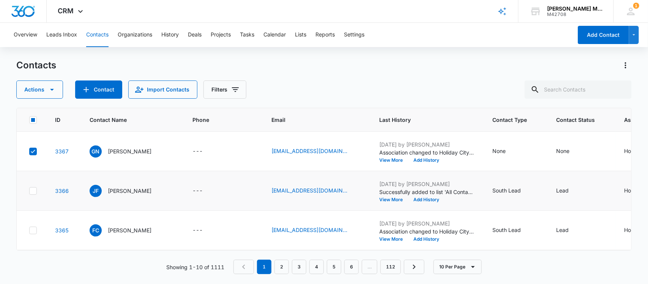
click at [30, 193] on icon at bounding box center [33, 191] width 7 height 7
click at [29, 191] on input "checkbox" at bounding box center [29, 191] width 0 height 0
checkbox input "true"
click at [33, 232] on icon at bounding box center [33, 230] width 7 height 7
click at [29, 230] on input "checkbox" at bounding box center [29, 230] width 0 height 0
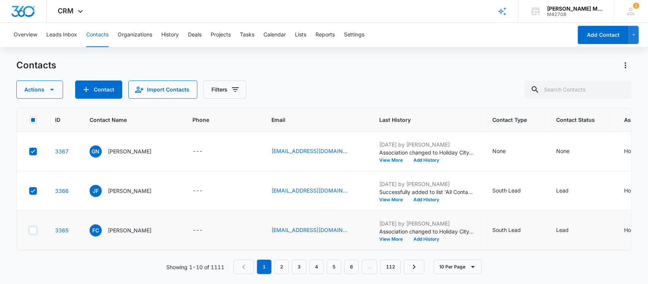
checkbox input "true"
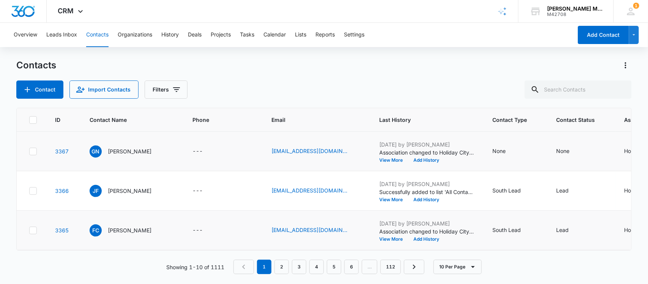
click at [35, 151] on icon at bounding box center [33, 151] width 7 height 7
click at [29, 151] on input "checkbox" at bounding box center [29, 151] width 0 height 0
checkbox input "true"
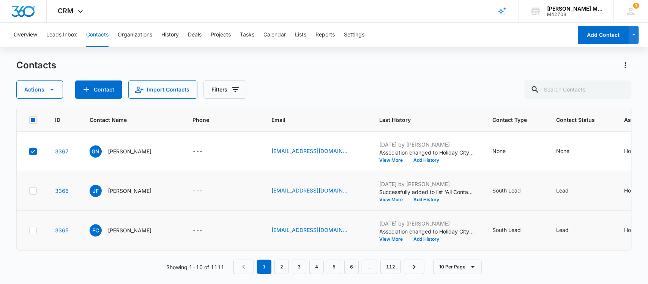
click at [33, 191] on icon at bounding box center [33, 190] width 5 height 3
click at [29, 191] on input "checkbox" at bounding box center [29, 191] width 0 height 0
checkbox input "true"
click at [32, 232] on icon at bounding box center [33, 230] width 7 height 7
click at [29, 230] on input "checkbox" at bounding box center [29, 230] width 0 height 0
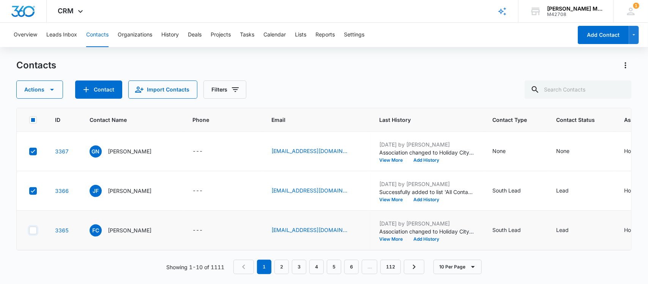
checkbox input "true"
click at [49, 86] on icon "button" at bounding box center [51, 89] width 9 height 9
click at [335, 76] on div "Contacts Actions Contact Import Contacts Filters" at bounding box center [324, 78] width 616 height 39
click at [183, 135] on td "---" at bounding box center [222, 151] width 79 height 39
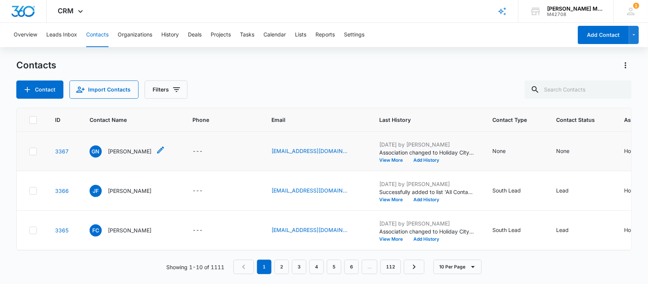
click at [118, 152] on p "[PERSON_NAME]" at bounding box center [130, 151] width 44 height 8
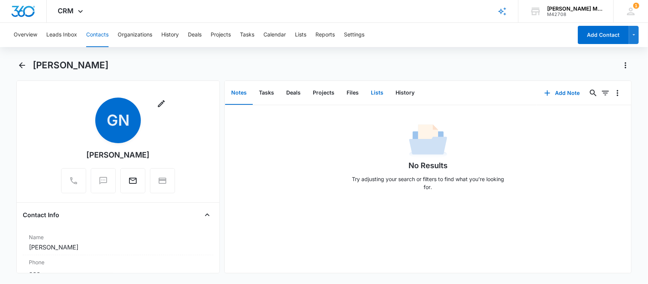
click at [377, 94] on button "Lists" at bounding box center [377, 93] width 25 height 24
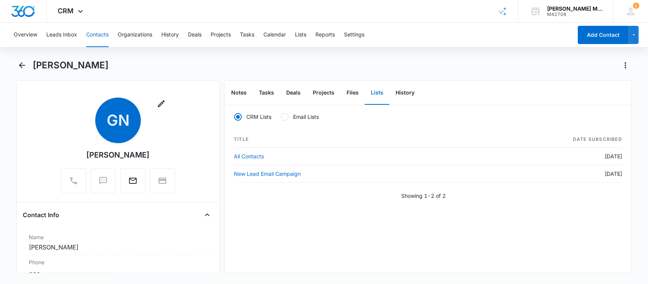
click at [215, 63] on div "[PERSON_NAME]" at bounding box center [332, 65] width 599 height 12
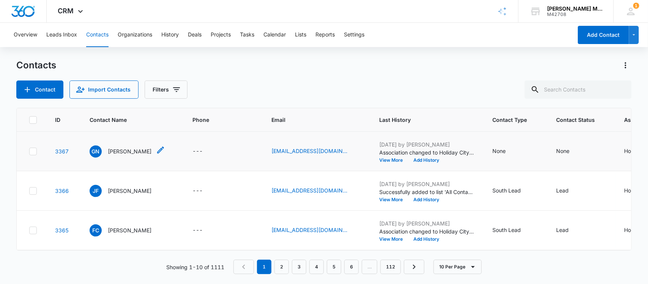
click at [117, 153] on p "[PERSON_NAME]" at bounding box center [130, 151] width 44 height 8
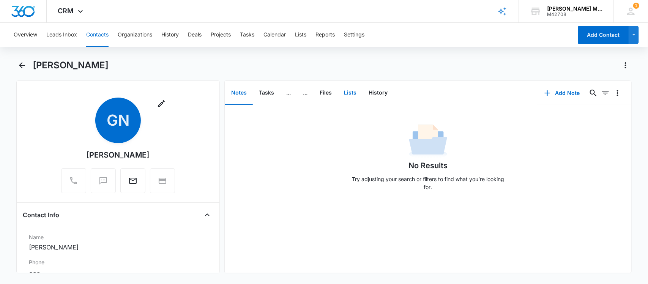
click at [352, 92] on button "Lists" at bounding box center [350, 93] width 25 height 24
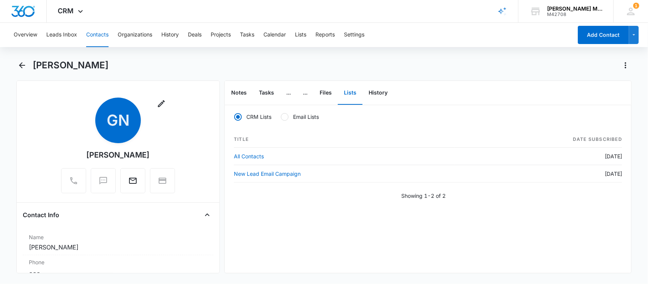
click at [287, 114] on div at bounding box center [285, 117] width 8 height 8
click at [281, 117] on input "Email Lists" at bounding box center [281, 117] width 0 height 0
radio input "false"
radio input "true"
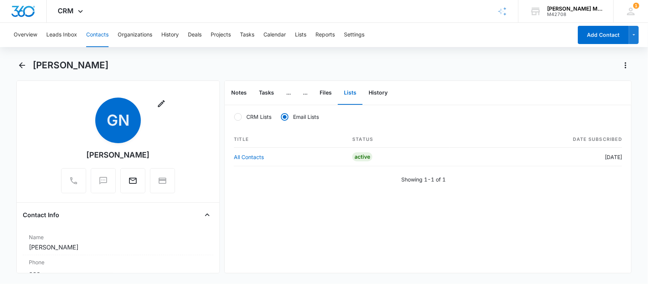
click at [238, 117] on div at bounding box center [238, 117] width 8 height 8
click at [234, 117] on input "CRM Lists" at bounding box center [234, 117] width 0 height 0
radio input "true"
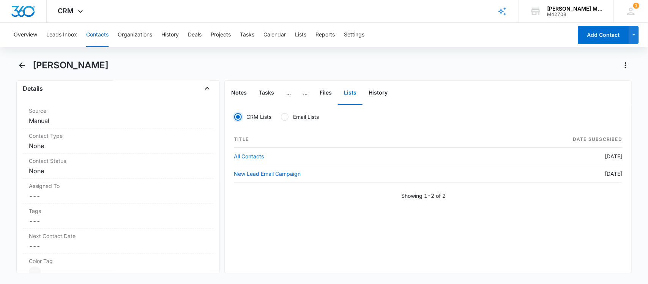
scroll to position [285, 0]
click at [60, 147] on dd "Cancel Save Changes None" at bounding box center [118, 146] width 179 height 9
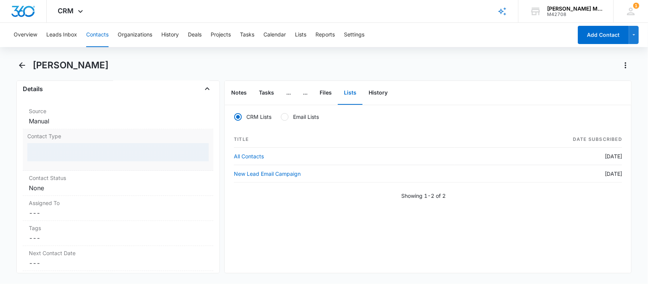
click at [60, 147] on div at bounding box center [118, 152] width 182 height 18
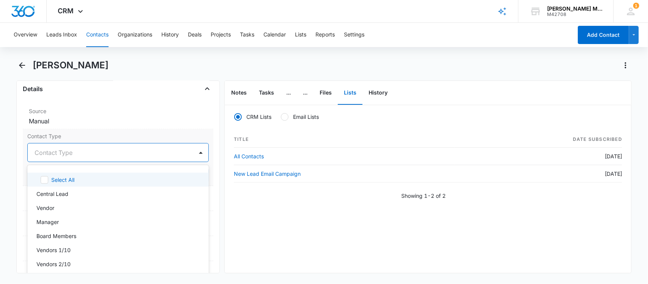
click at [92, 153] on div at bounding box center [109, 152] width 149 height 11
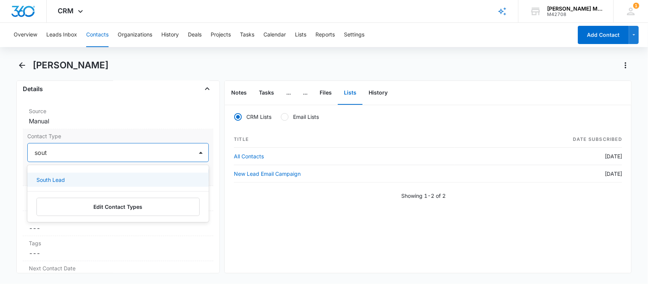
type input "south"
click at [66, 178] on div "South Lead" at bounding box center [117, 180] width 162 height 8
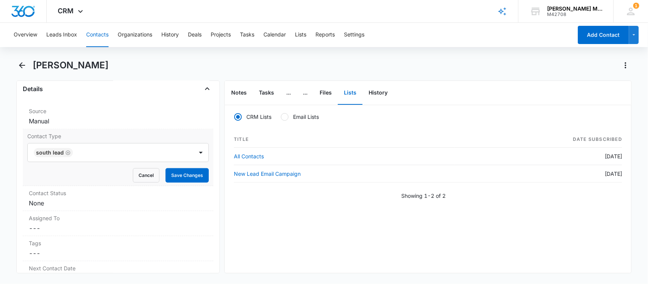
click at [115, 132] on label "Contact Type" at bounding box center [118, 136] width 182 height 8
click at [185, 173] on button "Save Changes" at bounding box center [187, 175] width 43 height 14
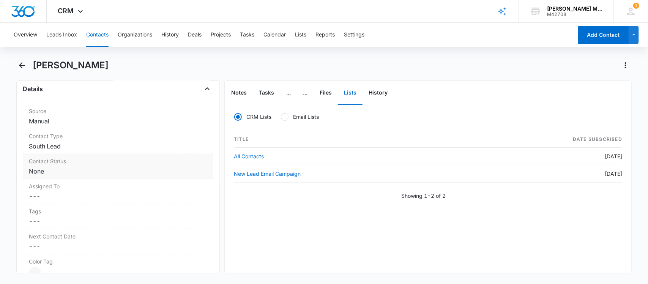
click at [63, 172] on dd "Cancel Save Changes None" at bounding box center [118, 171] width 179 height 9
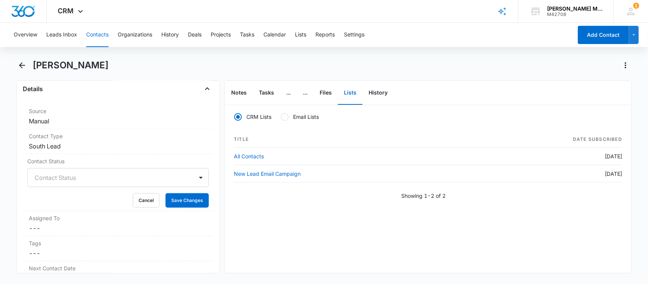
click at [63, 177] on div at bounding box center [109, 177] width 149 height 11
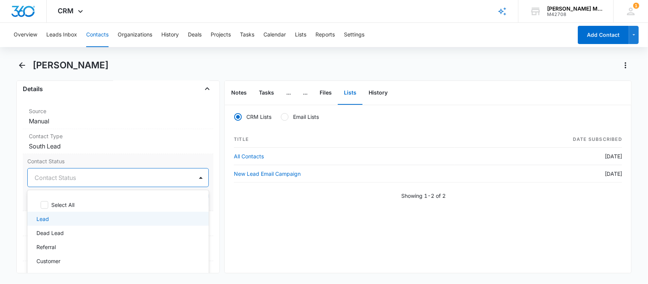
click at [44, 223] on p "Lead" at bounding box center [42, 219] width 13 height 8
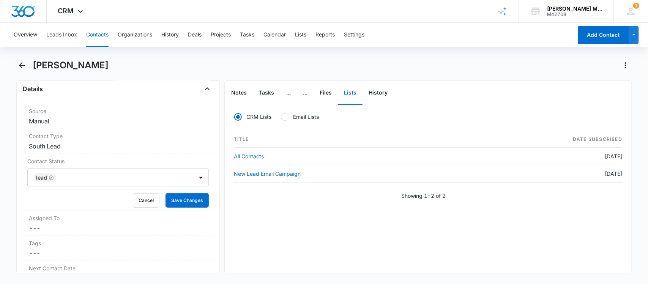
click at [247, 215] on div "CRM Lists Email Lists Title Date Subscribed All Contacts May 6, 2025 New Lead E…" at bounding box center [428, 189] width 407 height 168
click at [178, 200] on button "Save Changes" at bounding box center [187, 200] width 43 height 14
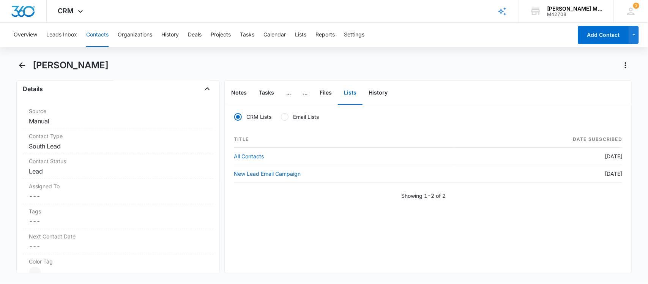
click at [259, 116] on label "CRM Lists" at bounding box center [253, 117] width 38 height 8
click at [234, 117] on input "CRM Lists" at bounding box center [234, 117] width 0 height 0
click at [244, 95] on button "Notes" at bounding box center [239, 93] width 28 height 24
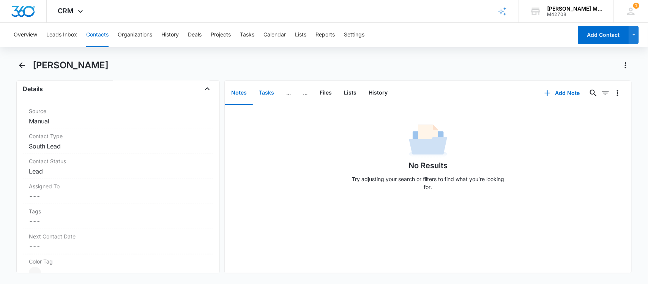
click at [262, 91] on button "Tasks" at bounding box center [266, 93] width 27 height 24
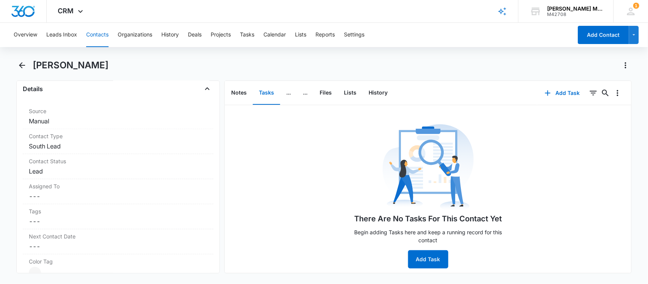
click at [103, 33] on button "Contacts" at bounding box center [97, 35] width 22 height 24
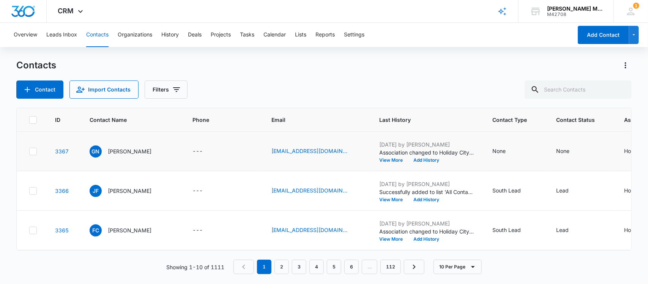
click at [35, 151] on icon at bounding box center [33, 151] width 7 height 7
click at [29, 151] on input "checkbox" at bounding box center [29, 151] width 0 height 0
checkbox input "true"
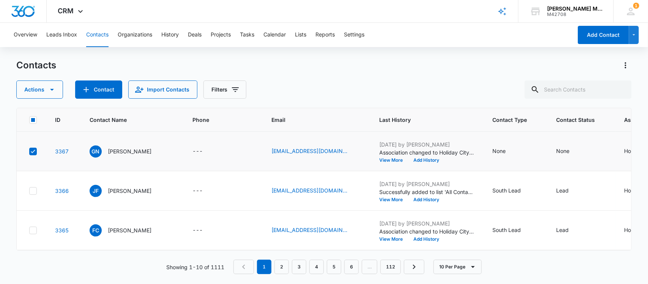
click at [35, 145] on td at bounding box center [31, 151] width 29 height 39
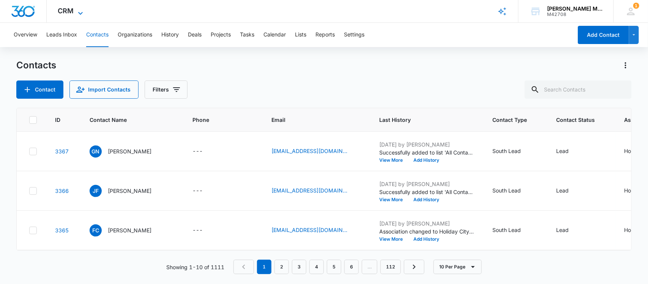
click at [77, 11] on icon at bounding box center [80, 13] width 9 height 9
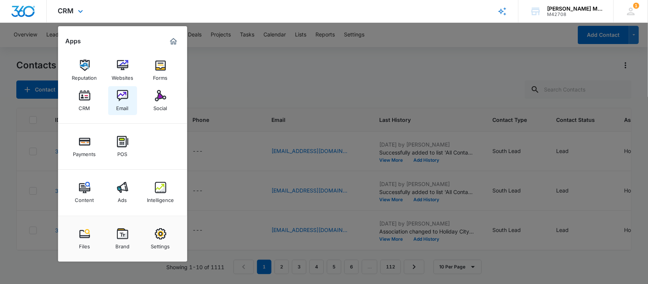
click at [122, 94] on img at bounding box center [122, 95] width 11 height 11
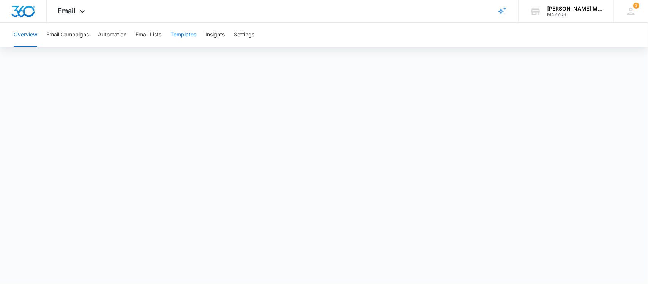
click at [183, 32] on button "Templates" at bounding box center [183, 35] width 26 height 24
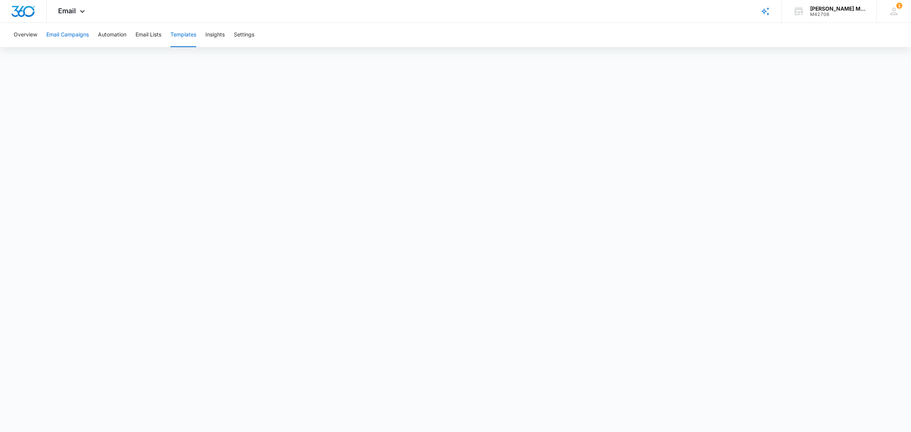
click at [77, 35] on button "Email Campaigns" at bounding box center [67, 35] width 43 height 24
click at [186, 36] on button "Templates" at bounding box center [183, 35] width 26 height 24
click at [66, 10] on span "Email" at bounding box center [67, 11] width 18 height 8
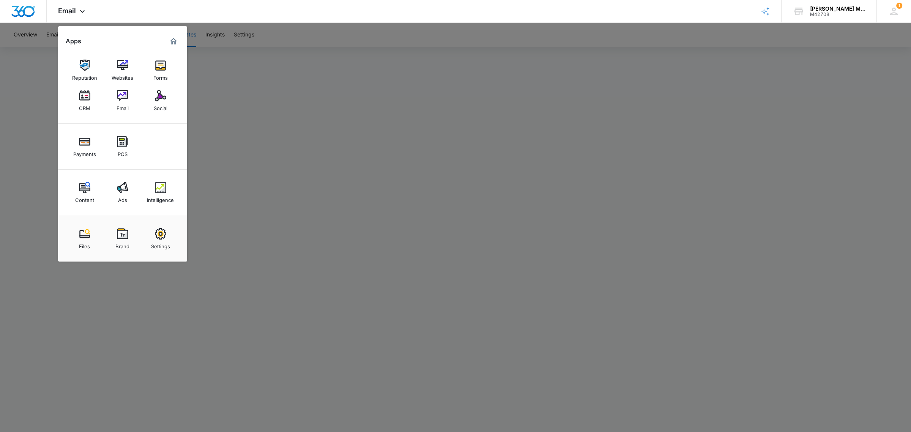
click at [213, 23] on div at bounding box center [455, 216] width 911 height 432
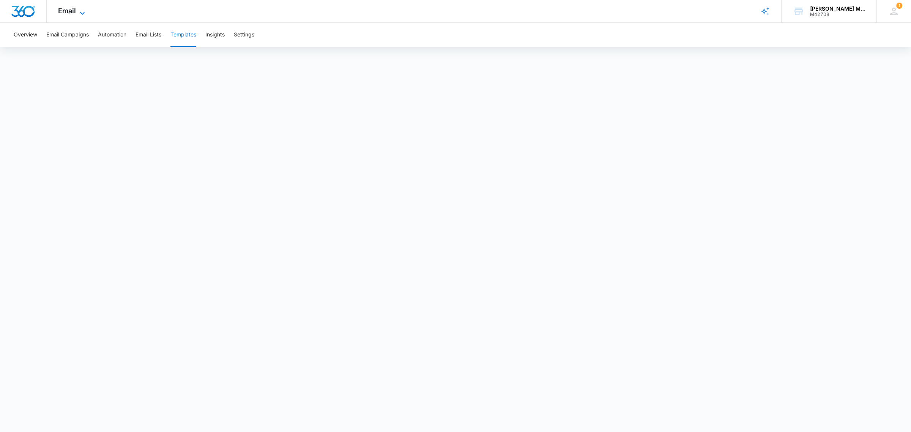
click at [67, 8] on span "Email" at bounding box center [67, 11] width 18 height 8
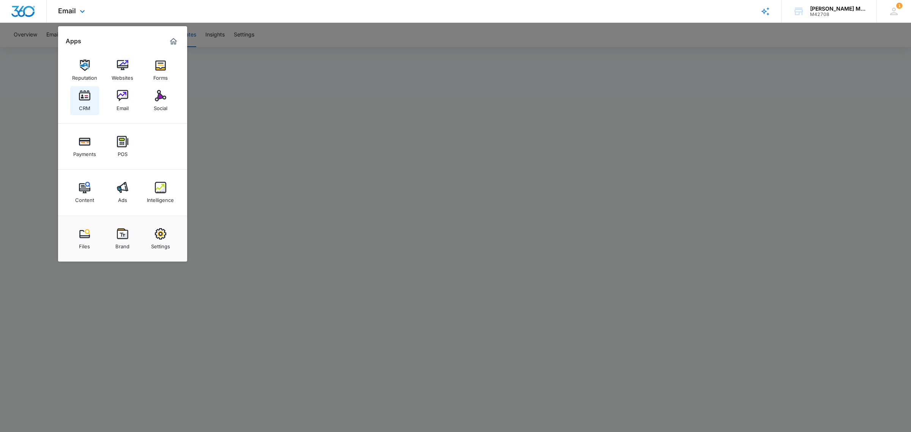
click at [84, 97] on img at bounding box center [84, 95] width 11 height 11
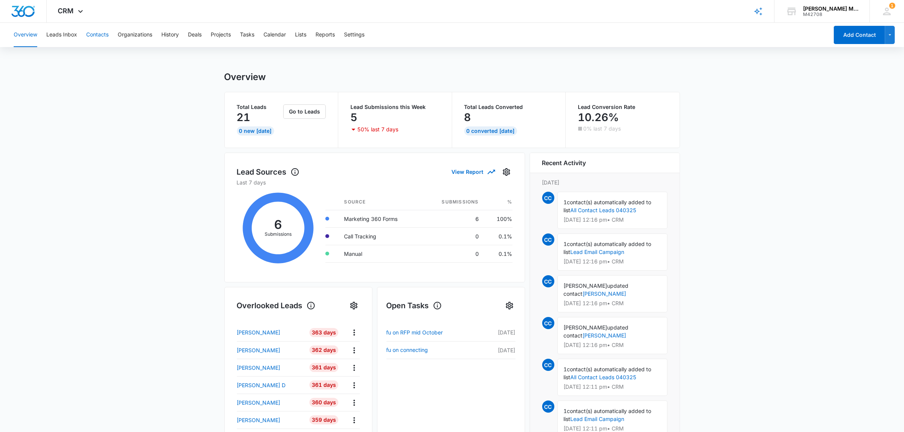
click at [99, 35] on button "Contacts" at bounding box center [97, 35] width 22 height 24
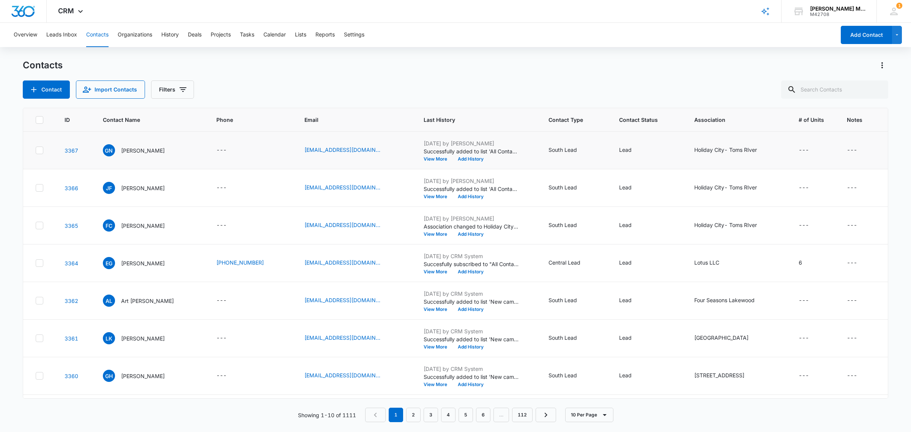
click at [41, 152] on icon at bounding box center [39, 150] width 7 height 7
click at [36, 151] on input "checkbox" at bounding box center [35, 150] width 0 height 0
checkbox input "true"
click at [41, 189] on icon at bounding box center [39, 188] width 7 height 7
click at [36, 188] on input "checkbox" at bounding box center [35, 188] width 0 height 0
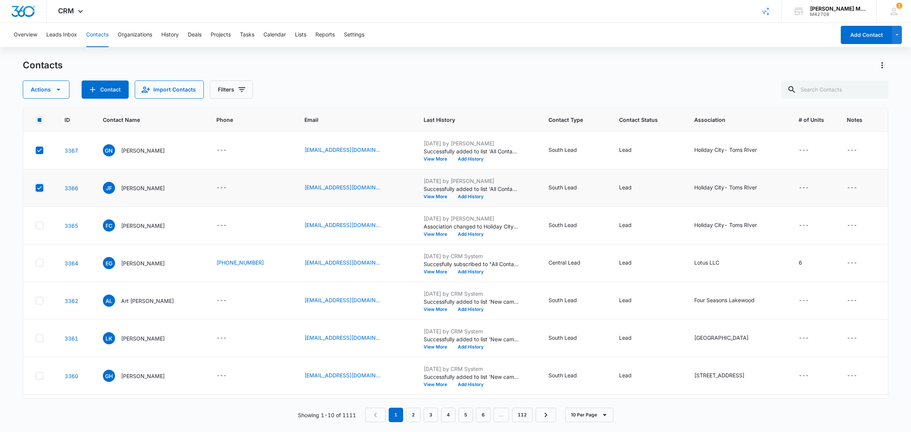
checkbox input "true"
click at [39, 224] on icon at bounding box center [39, 225] width 7 height 7
click at [36, 226] on input "checkbox" at bounding box center [35, 226] width 0 height 0
checkbox input "true"
click at [59, 84] on button "Contact" at bounding box center [46, 89] width 47 height 18
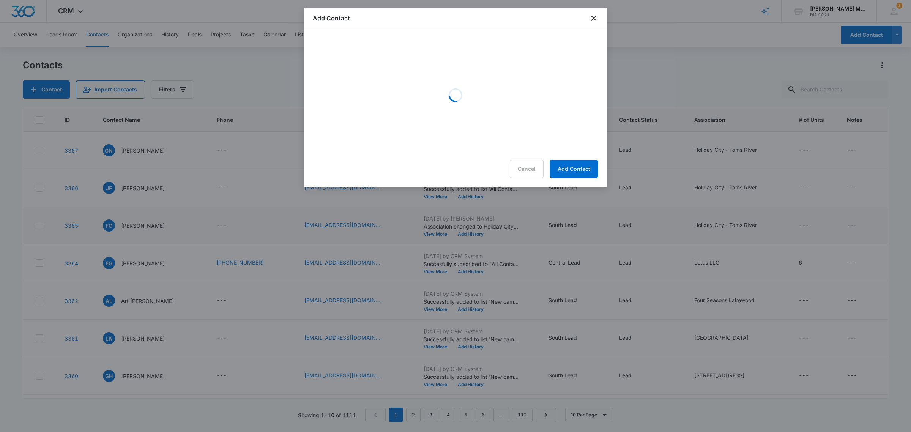
click at [594, 13] on div "Add Contact" at bounding box center [456, 19] width 304 height 22
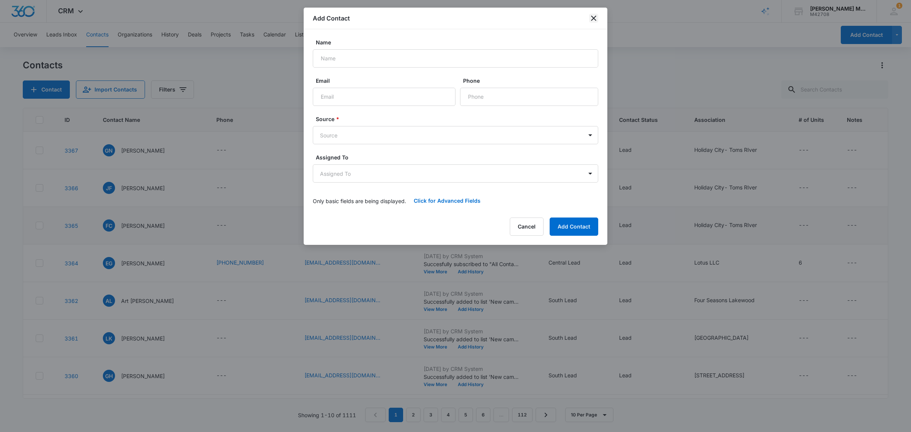
click at [593, 16] on icon "close" at bounding box center [593, 18] width 9 height 9
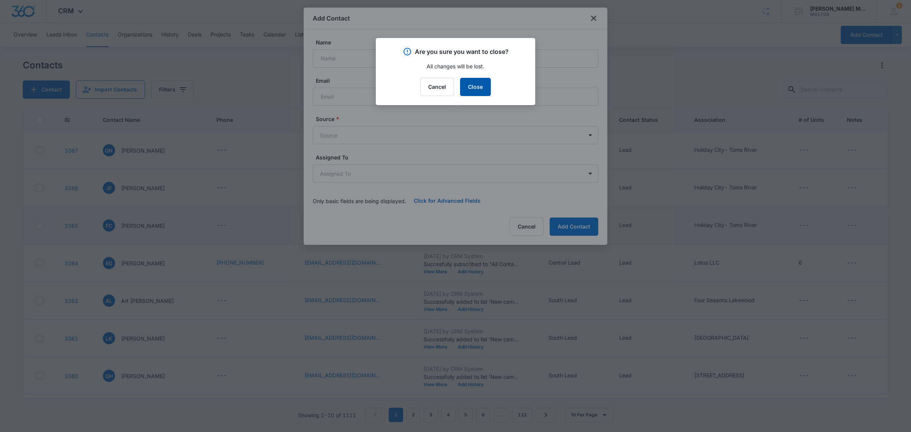
click at [479, 90] on button "Close" at bounding box center [475, 87] width 31 height 18
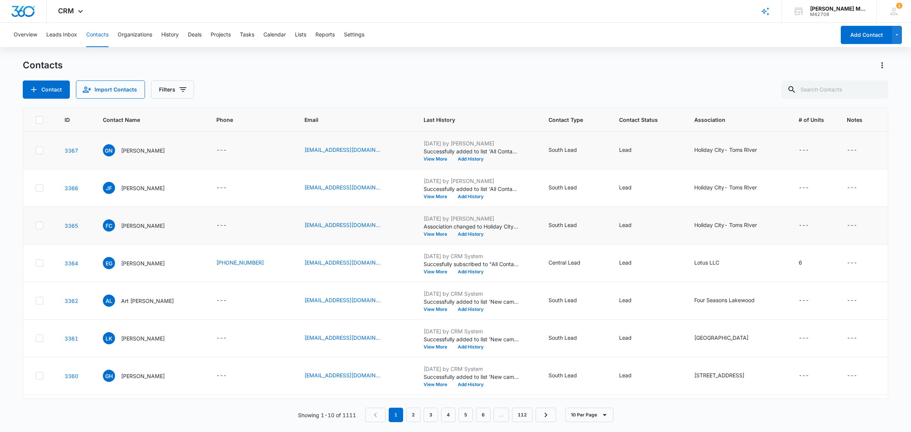
click at [39, 152] on icon at bounding box center [39, 149] width 5 height 3
click at [36, 151] on input "checkbox" at bounding box center [35, 150] width 0 height 0
checkbox input "true"
click at [39, 192] on div at bounding box center [40, 188] width 8 height 8
click at [36, 188] on input "checkbox" at bounding box center [35, 188] width 0 height 0
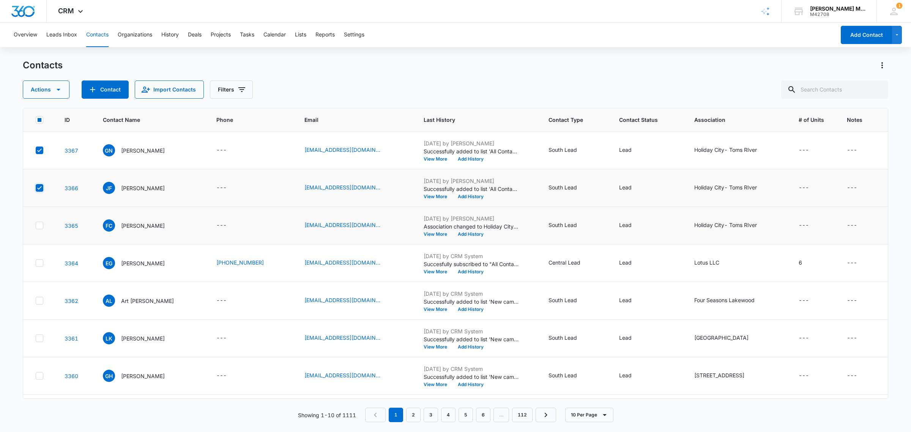
checkbox input "true"
click at [44, 221] on td at bounding box center [39, 226] width 32 height 38
click at [44, 226] on label at bounding box center [40, 226] width 11 height 8
click at [36, 226] on input "checkbox" at bounding box center [35, 226] width 0 height 0
checkbox input "true"
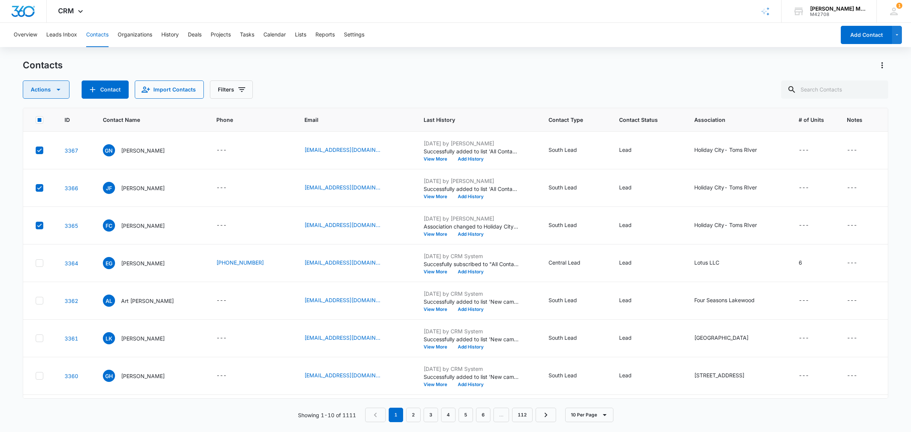
click at [58, 94] on icon "button" at bounding box center [58, 89] width 9 height 9
click at [227, 71] on div "Contacts" at bounding box center [456, 65] width 866 height 12
click at [38, 149] on icon at bounding box center [39, 150] width 7 height 7
click at [36, 150] on input "checkbox" at bounding box center [35, 150] width 0 height 0
checkbox input "false"
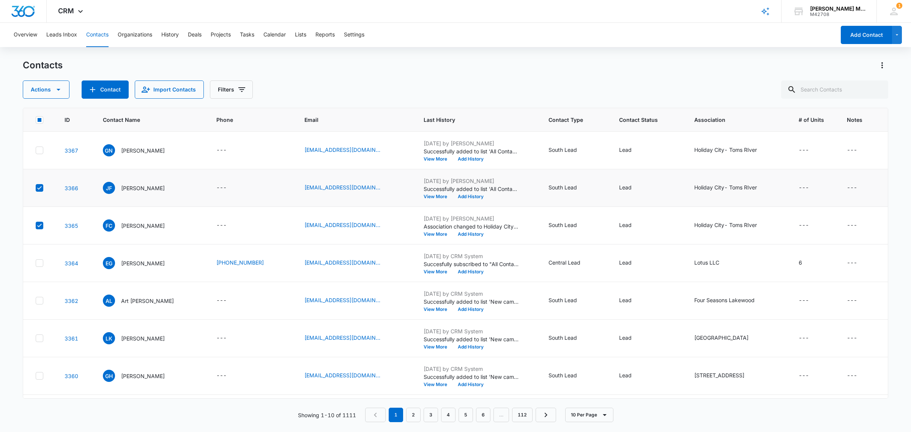
click at [39, 189] on icon at bounding box center [39, 187] width 5 height 3
click at [36, 188] on input "checkbox" at bounding box center [35, 188] width 0 height 0
checkbox input "false"
drag, startPoint x: 38, startPoint y: 227, endPoint x: 61, endPoint y: 200, distance: 35.3
click at [38, 227] on icon at bounding box center [39, 225] width 7 height 7
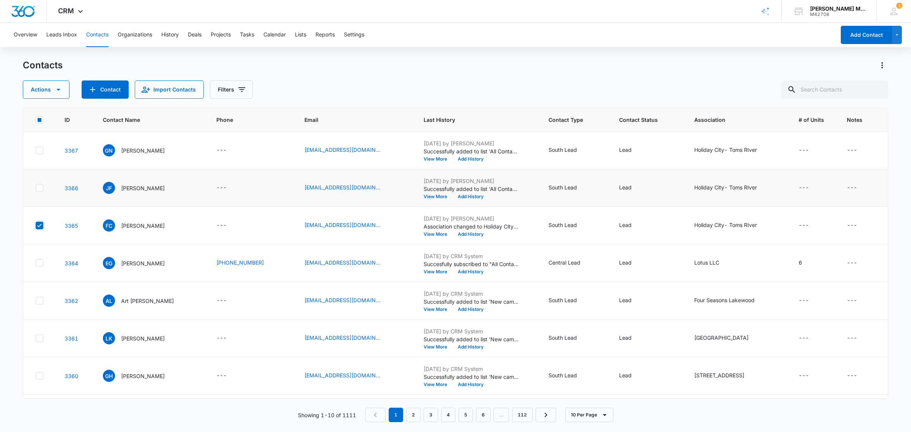
click at [36, 226] on input "checkbox" at bounding box center [35, 226] width 0 height 0
checkbox input "false"
click at [130, 152] on p "[PERSON_NAME]" at bounding box center [143, 151] width 44 height 8
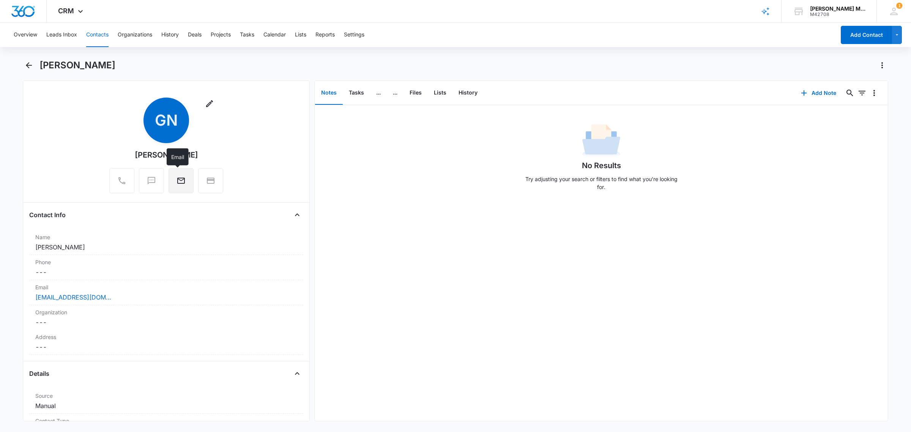
click at [178, 180] on icon "Email" at bounding box center [181, 180] width 9 height 9
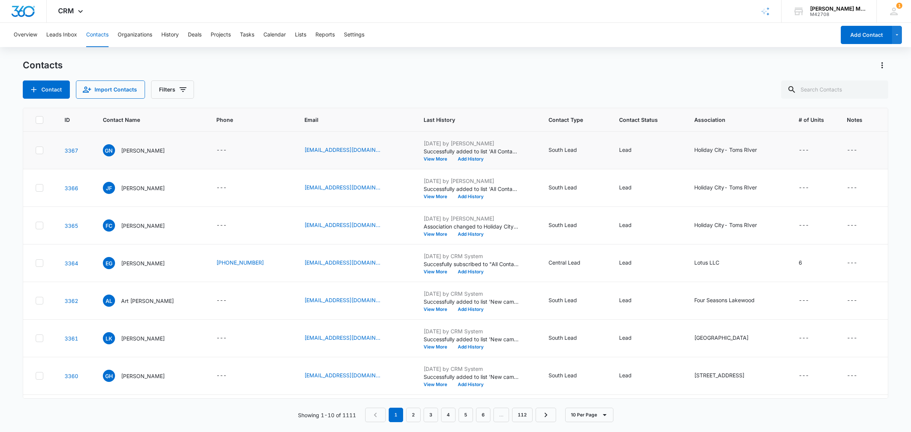
click at [40, 149] on icon at bounding box center [39, 150] width 7 height 7
click at [36, 150] on input "checkbox" at bounding box center [35, 150] width 0 height 0
click at [39, 150] on icon at bounding box center [39, 150] width 7 height 7
click at [36, 150] on input "checkbox" at bounding box center [35, 150] width 0 height 0
checkbox input "false"
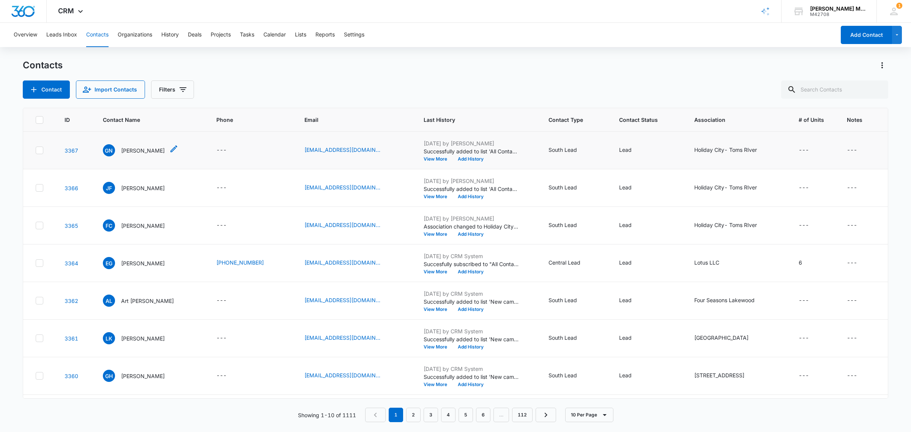
click at [128, 150] on p "[PERSON_NAME]" at bounding box center [143, 151] width 44 height 8
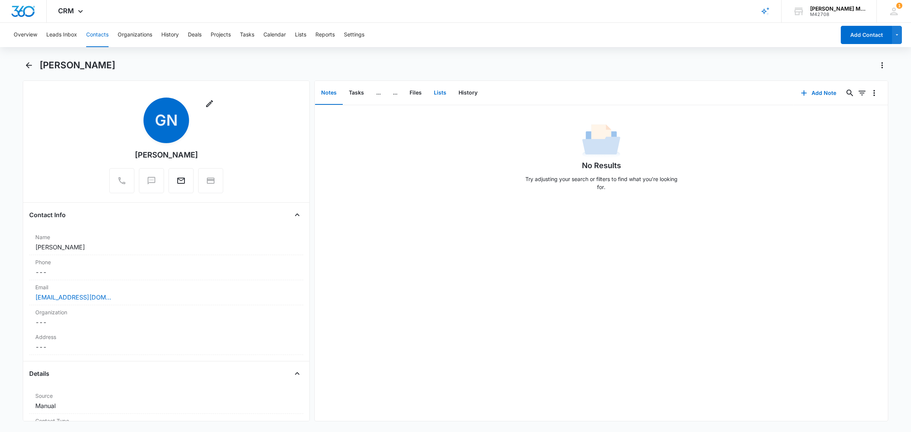
click at [446, 93] on button "Lists" at bounding box center [440, 93] width 25 height 24
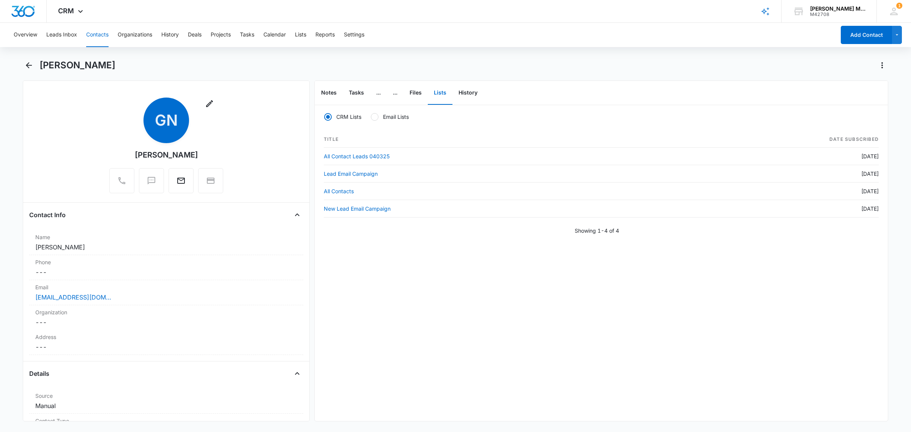
click at [377, 116] on div at bounding box center [375, 117] width 8 height 8
click at [371, 117] on input "Email Lists" at bounding box center [371, 117] width 0 height 0
radio input "false"
radio input "true"
click at [327, 116] on div at bounding box center [328, 117] width 8 height 8
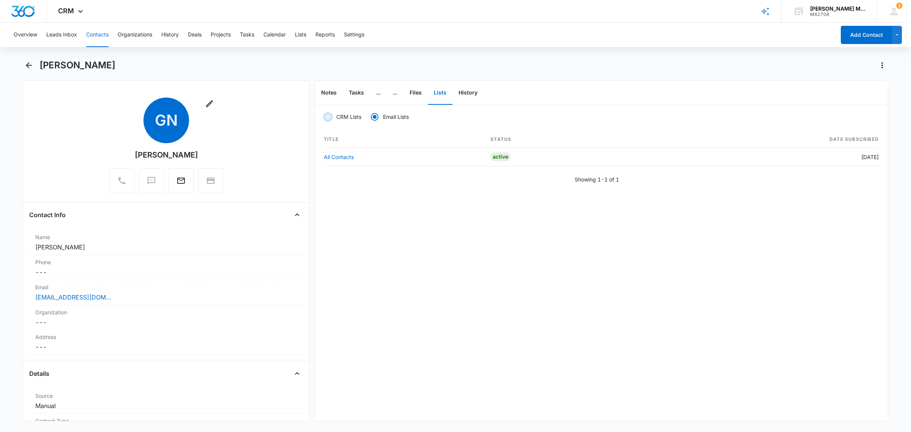
click at [324, 117] on input "CRM Lists" at bounding box center [324, 117] width 0 height 0
radio input "true"
click at [23, 65] on button "Back" at bounding box center [29, 65] width 12 height 12
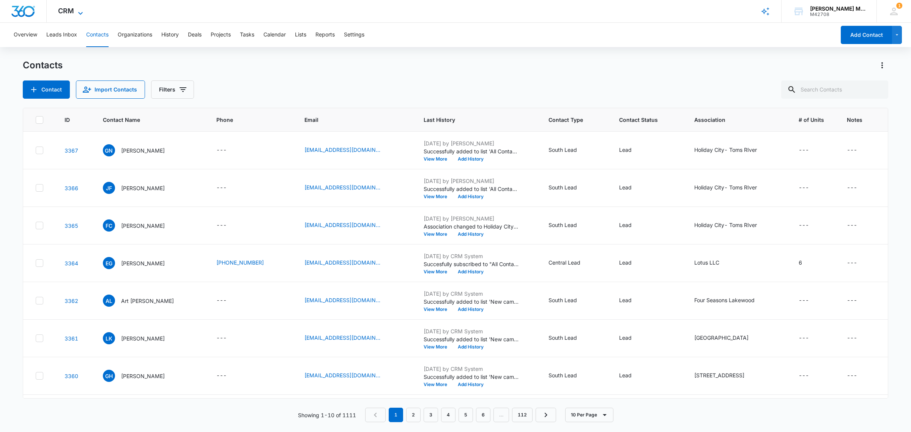
click at [69, 11] on span "CRM" at bounding box center [66, 11] width 16 height 8
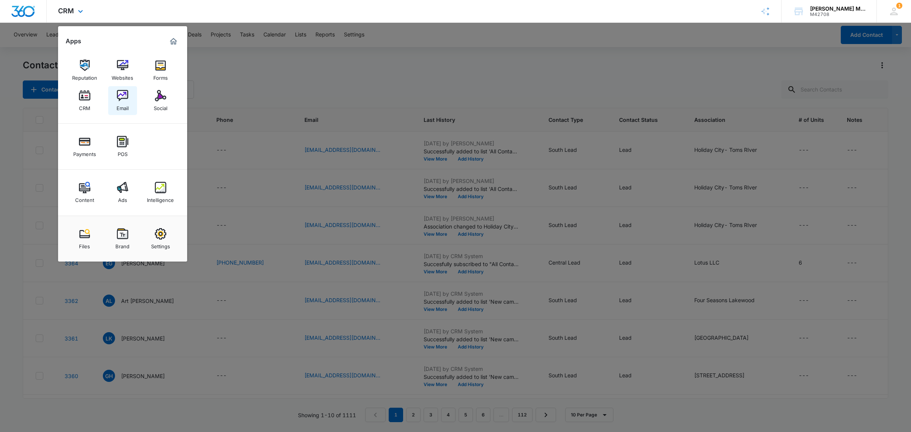
click at [124, 96] on img at bounding box center [122, 95] width 11 height 11
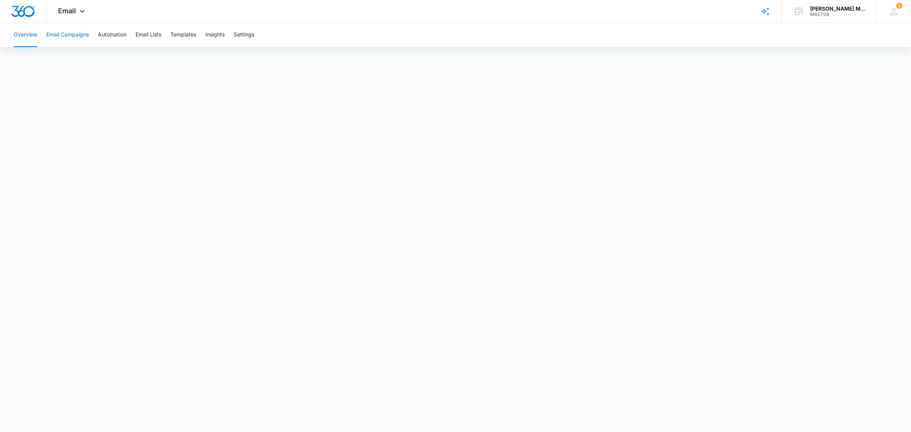
click at [74, 35] on button "Email Campaigns" at bounding box center [67, 35] width 43 height 24
click at [62, 10] on span "Email" at bounding box center [67, 11] width 18 height 8
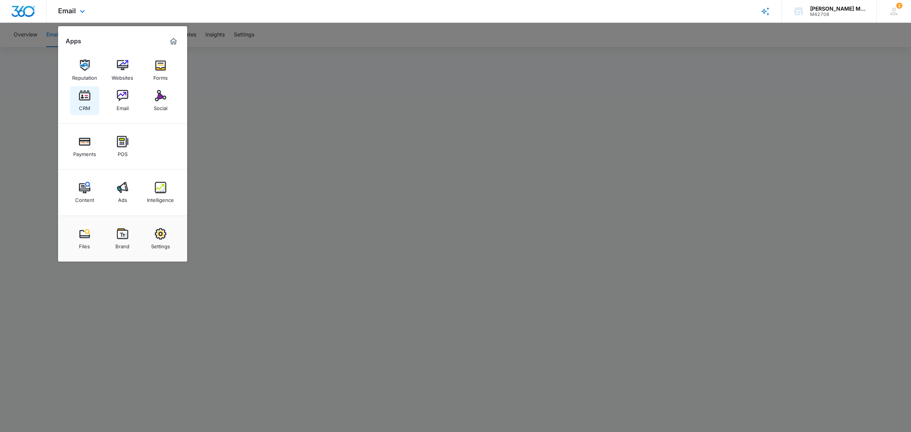
click at [84, 101] on img at bounding box center [84, 95] width 11 height 11
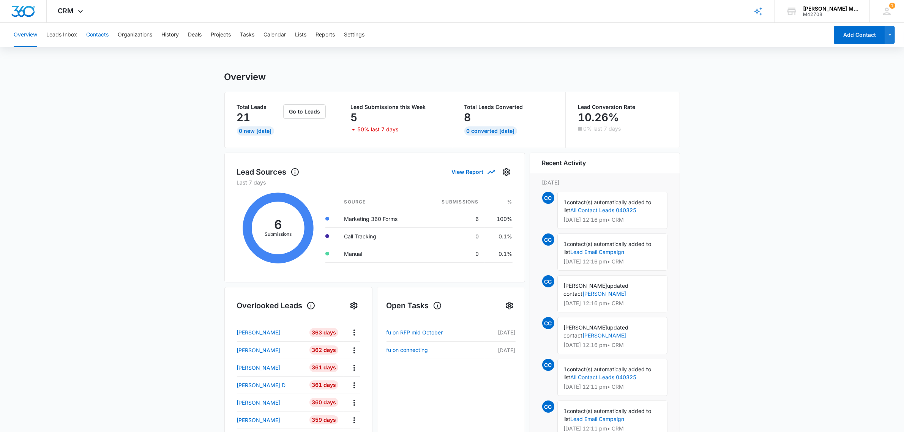
click at [97, 35] on button "Contacts" at bounding box center [97, 35] width 22 height 24
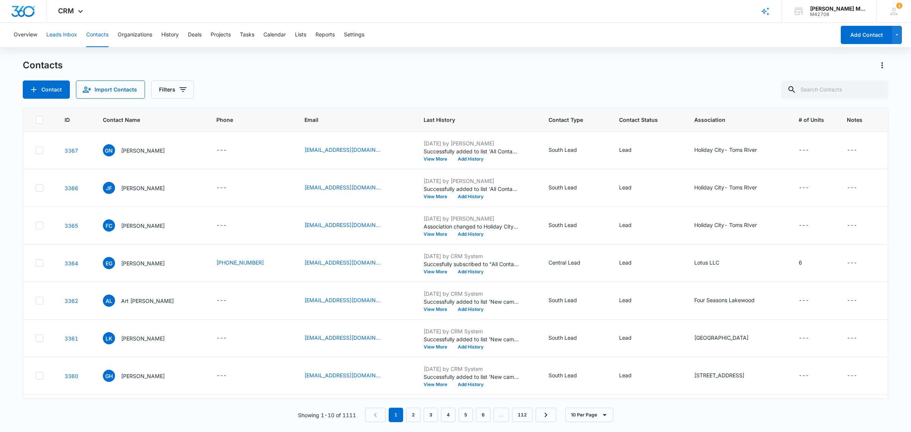
click at [58, 35] on button "Leads Inbox" at bounding box center [61, 35] width 31 height 24
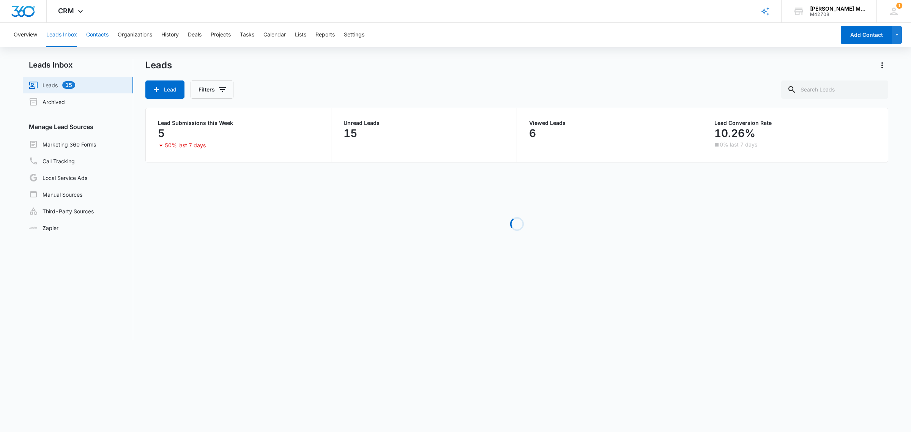
click at [96, 33] on button "Contacts" at bounding box center [97, 35] width 22 height 24
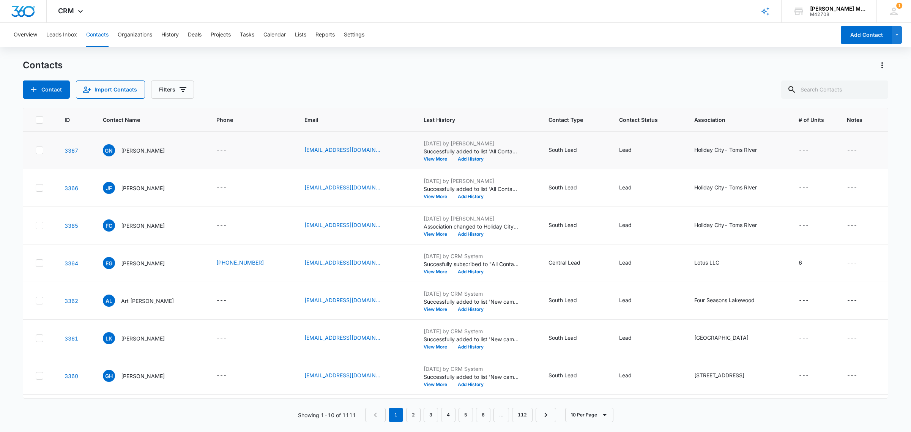
click at [40, 152] on icon at bounding box center [39, 150] width 7 height 7
click at [36, 151] on input "checkbox" at bounding box center [35, 150] width 0 height 0
click at [37, 153] on icon at bounding box center [39, 150] width 7 height 7
click at [36, 151] on input "checkbox" at bounding box center [35, 150] width 0 height 0
click at [40, 151] on icon at bounding box center [39, 149] width 5 height 3
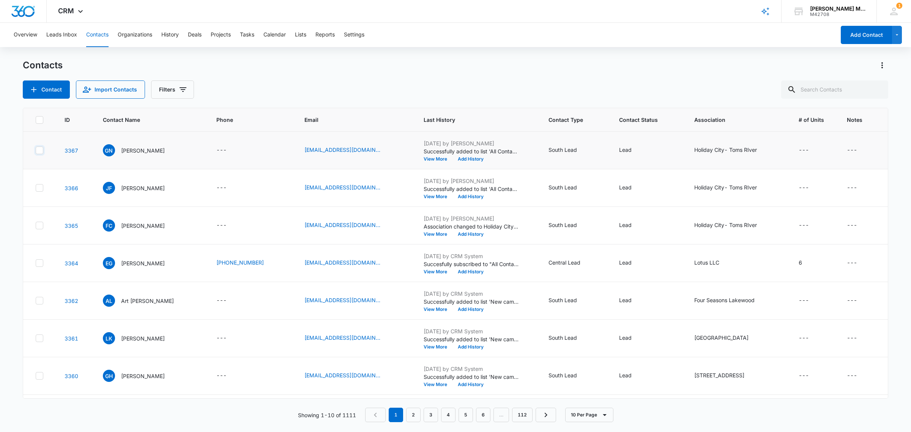
click at [36, 151] on input "checkbox" at bounding box center [35, 150] width 0 height 0
checkbox input "true"
click at [42, 185] on icon at bounding box center [39, 188] width 7 height 7
click at [36, 188] on input "checkbox" at bounding box center [35, 188] width 0 height 0
checkbox input "true"
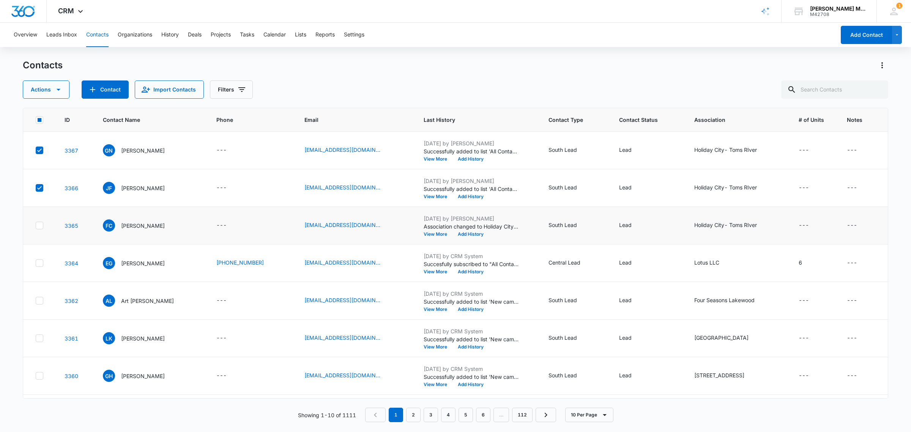
drag, startPoint x: 41, startPoint y: 221, endPoint x: 41, endPoint y: 225, distance: 4.2
click at [41, 222] on td at bounding box center [39, 226] width 32 height 38
click at [41, 225] on icon at bounding box center [39, 225] width 5 height 3
click at [36, 226] on input "checkbox" at bounding box center [35, 226] width 0 height 0
checkbox input "true"
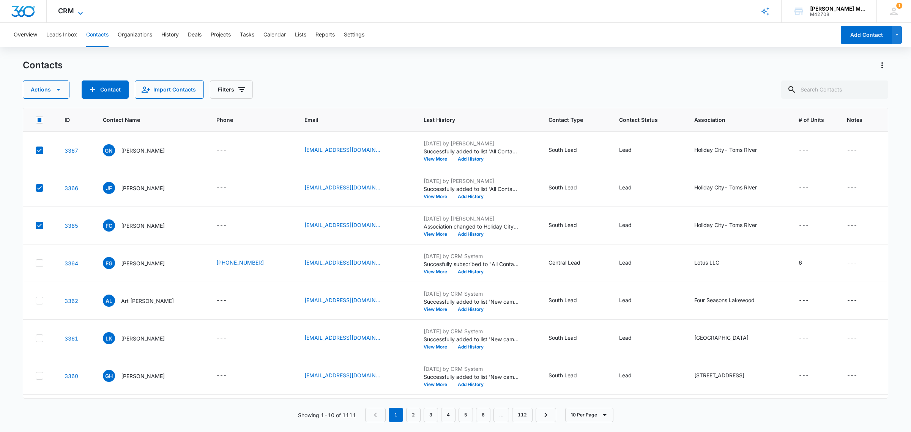
click at [70, 11] on span "CRM" at bounding box center [66, 11] width 16 height 8
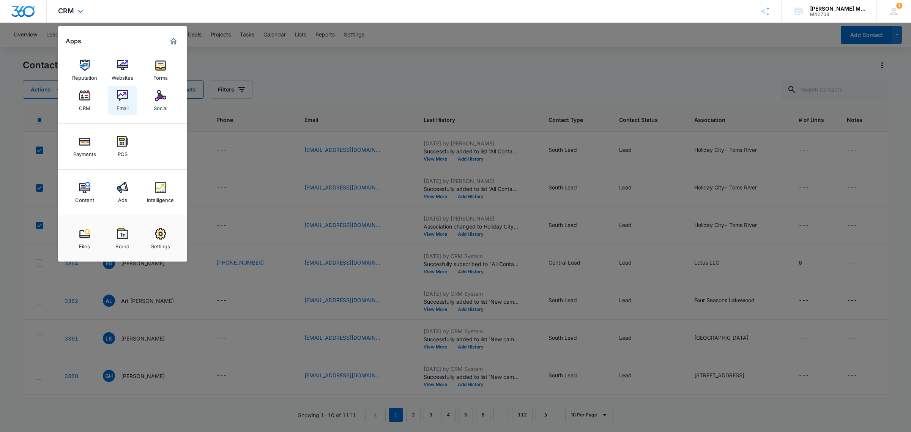
click at [118, 94] on img at bounding box center [122, 95] width 11 height 11
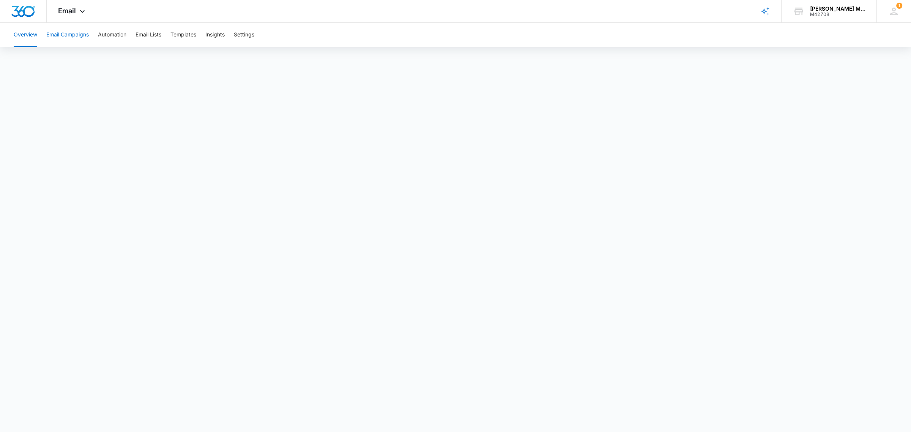
click at [65, 32] on button "Email Campaigns" at bounding box center [67, 35] width 43 height 24
click at [78, 35] on button "Email Campaigns" at bounding box center [67, 35] width 43 height 24
click at [69, 13] on span "Email" at bounding box center [67, 11] width 18 height 8
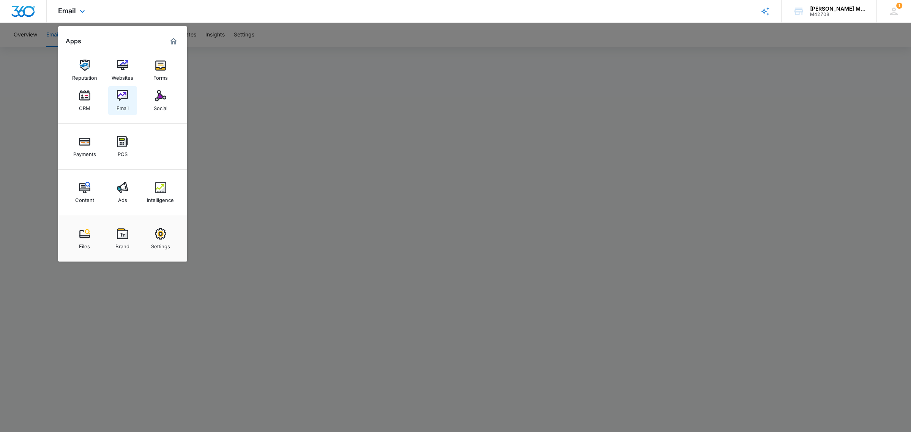
click at [120, 94] on img at bounding box center [122, 95] width 11 height 11
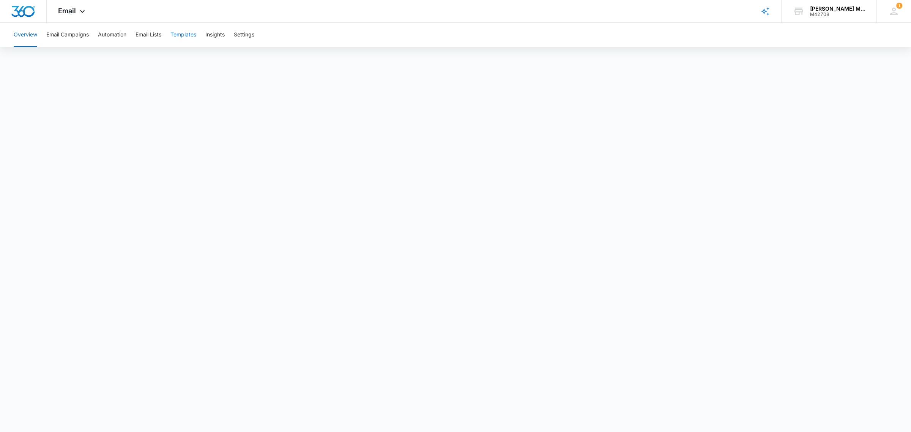
click at [193, 35] on button "Templates" at bounding box center [183, 35] width 26 height 24
click at [185, 32] on button "Templates" at bounding box center [183, 35] width 26 height 24
click at [187, 34] on button "Templates" at bounding box center [183, 35] width 26 height 24
click at [61, 11] on span "Email" at bounding box center [67, 11] width 18 height 8
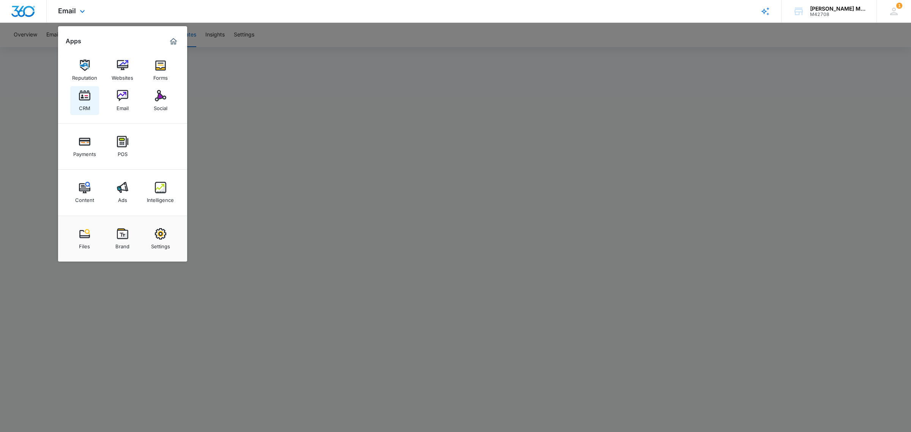
click at [83, 99] on img at bounding box center [84, 95] width 11 height 11
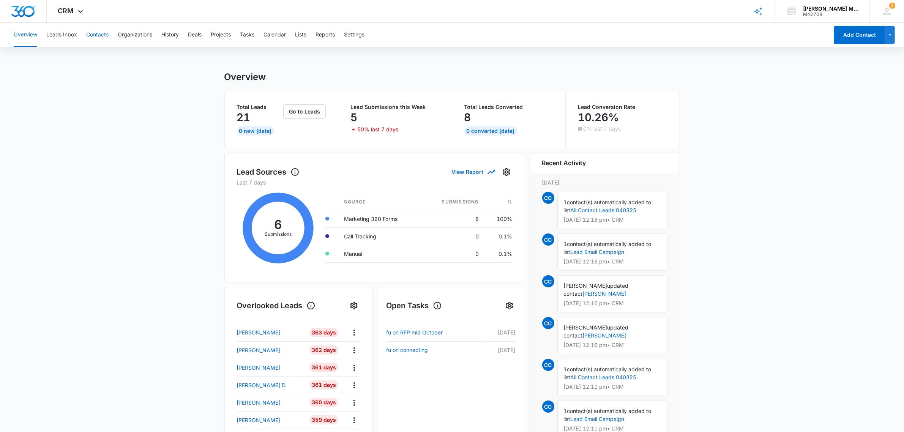
click at [93, 32] on button "Contacts" at bounding box center [97, 35] width 22 height 24
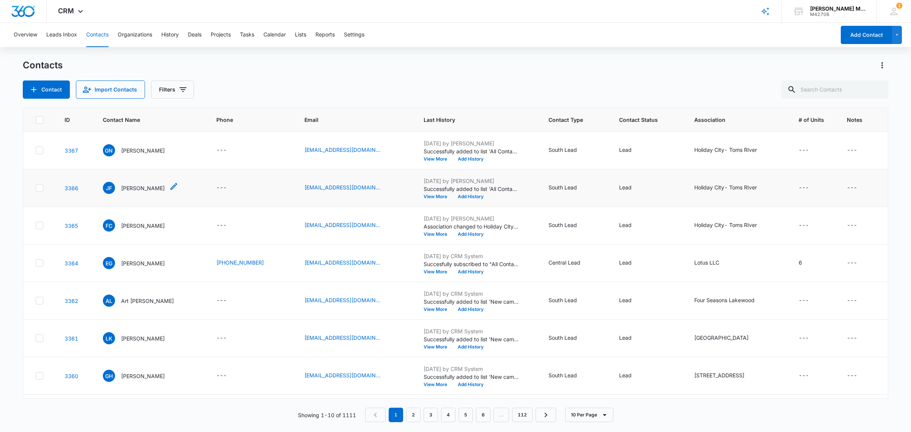
click at [145, 186] on p "[PERSON_NAME]" at bounding box center [143, 188] width 44 height 8
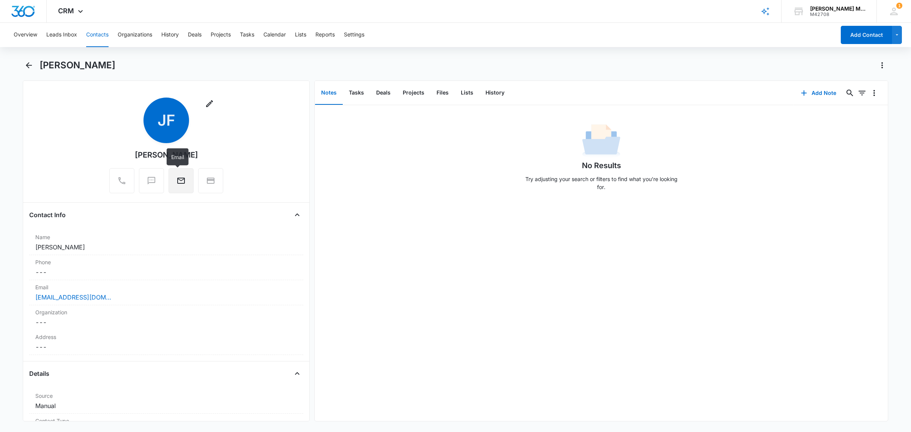
click at [177, 181] on icon "Email" at bounding box center [181, 180] width 9 height 9
click at [76, 10] on icon at bounding box center [80, 13] width 9 height 9
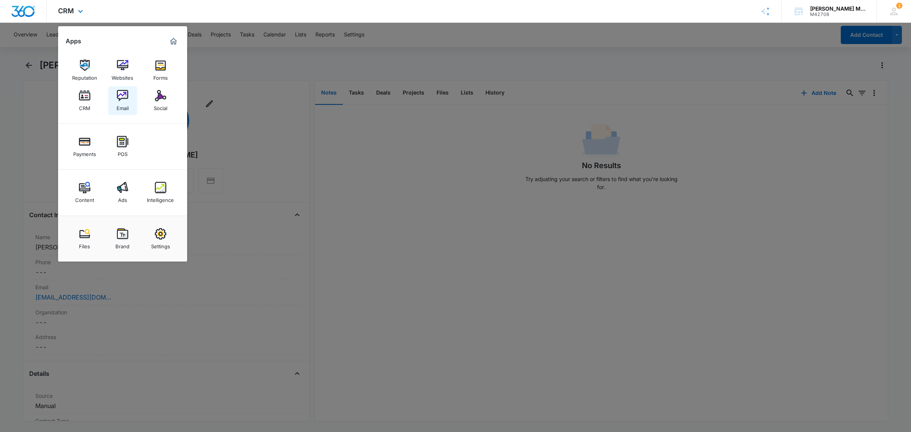
click at [120, 98] on img at bounding box center [122, 95] width 11 height 11
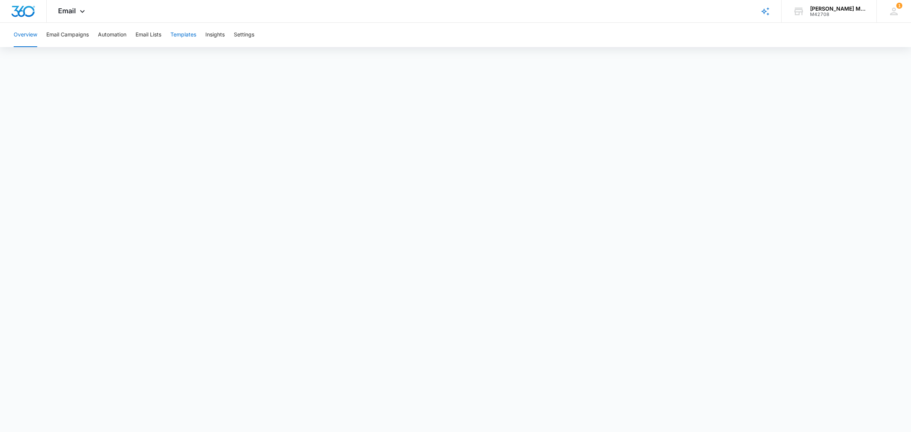
click at [182, 33] on button "Templates" at bounding box center [183, 35] width 26 height 24
click at [71, 8] on span "Email" at bounding box center [67, 11] width 18 height 8
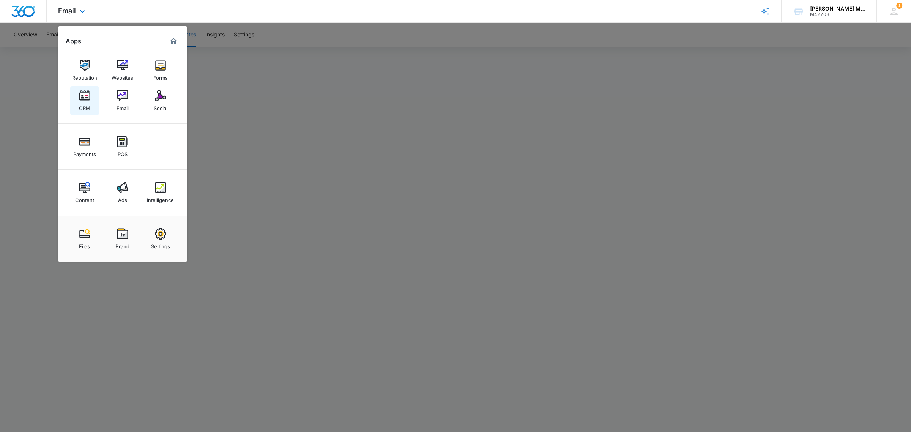
click at [82, 98] on img at bounding box center [84, 95] width 11 height 11
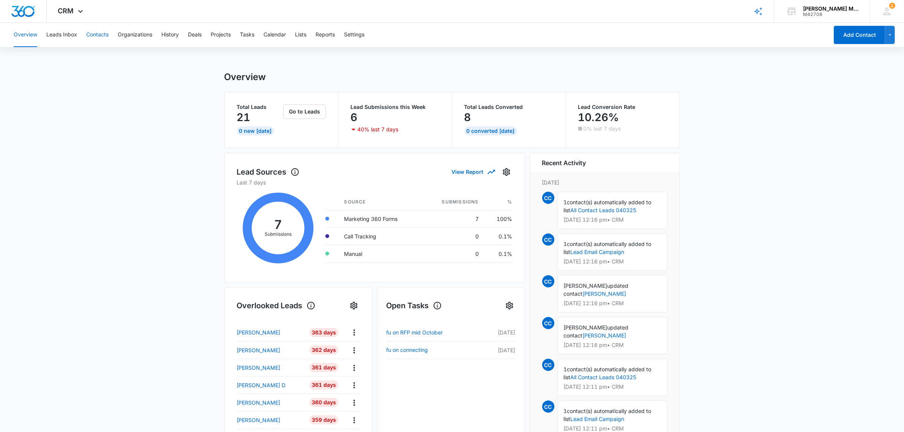
click at [93, 33] on button "Contacts" at bounding box center [97, 35] width 22 height 24
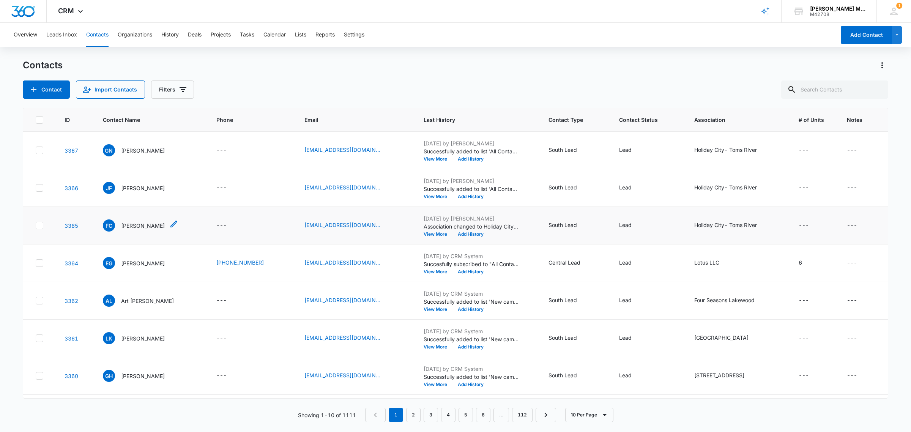
click at [137, 224] on p "[PERSON_NAME]" at bounding box center [143, 226] width 44 height 8
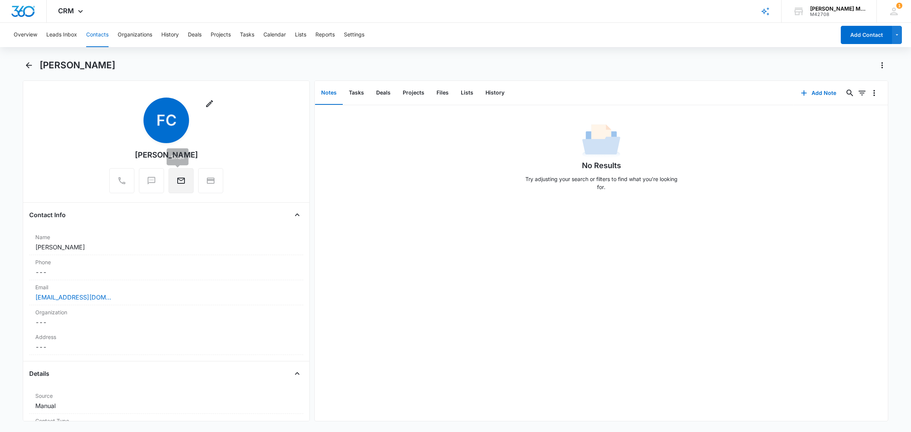
click at [178, 179] on icon "Email" at bounding box center [181, 180] width 9 height 9
